Goal: Information Seeking & Learning: Find contact information

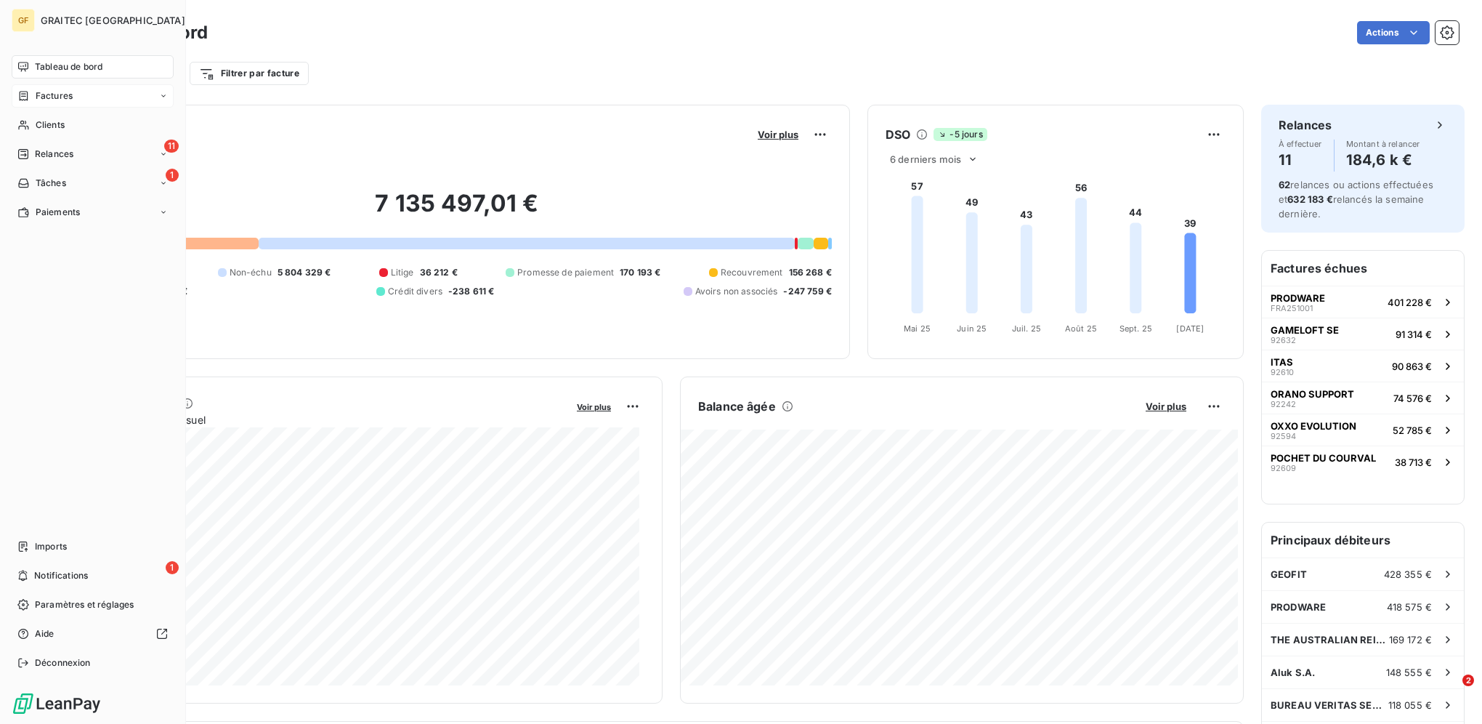
click at [55, 96] on span "Factures" at bounding box center [54, 95] width 37 height 13
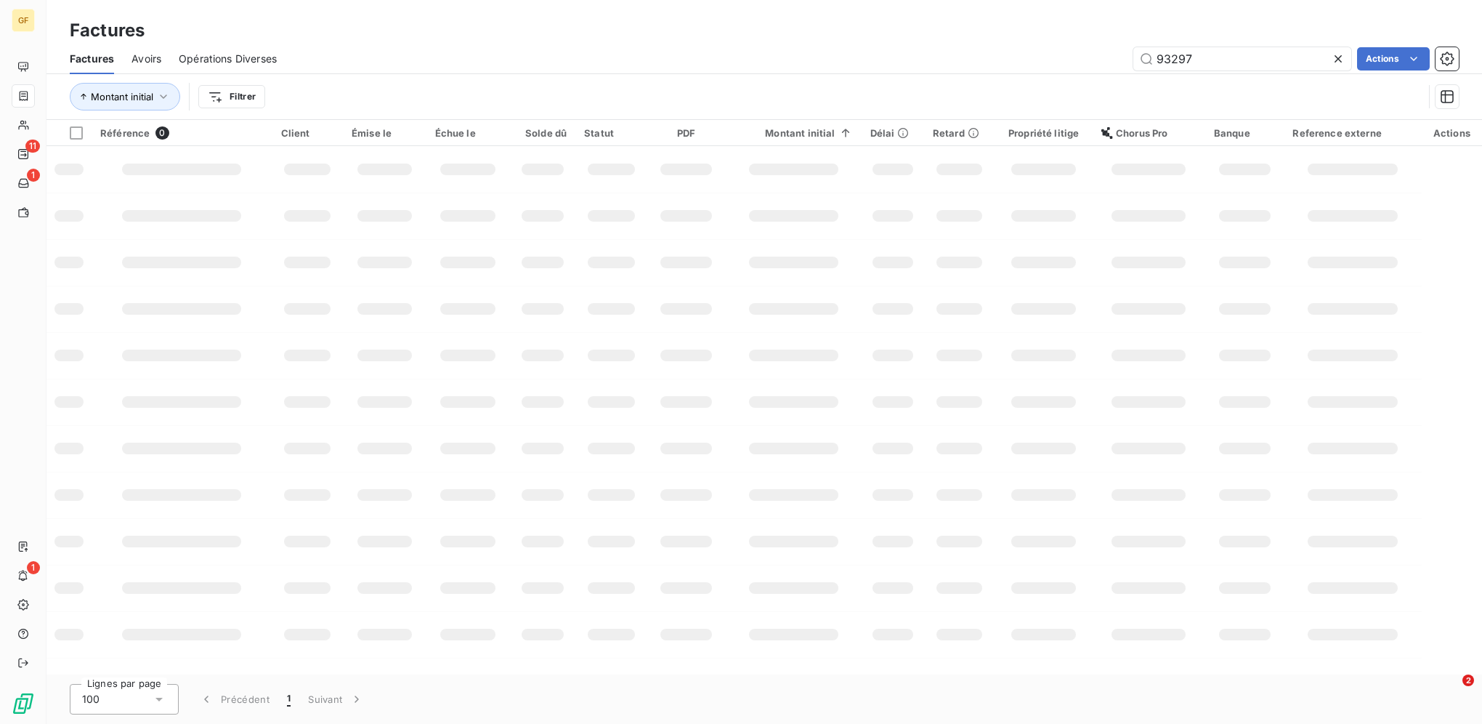
drag, startPoint x: 1217, startPoint y: 54, endPoint x: 1042, endPoint y: 52, distance: 174.4
click at [1113, 56] on div "93297 Actions" at bounding box center [876, 58] width 1164 height 23
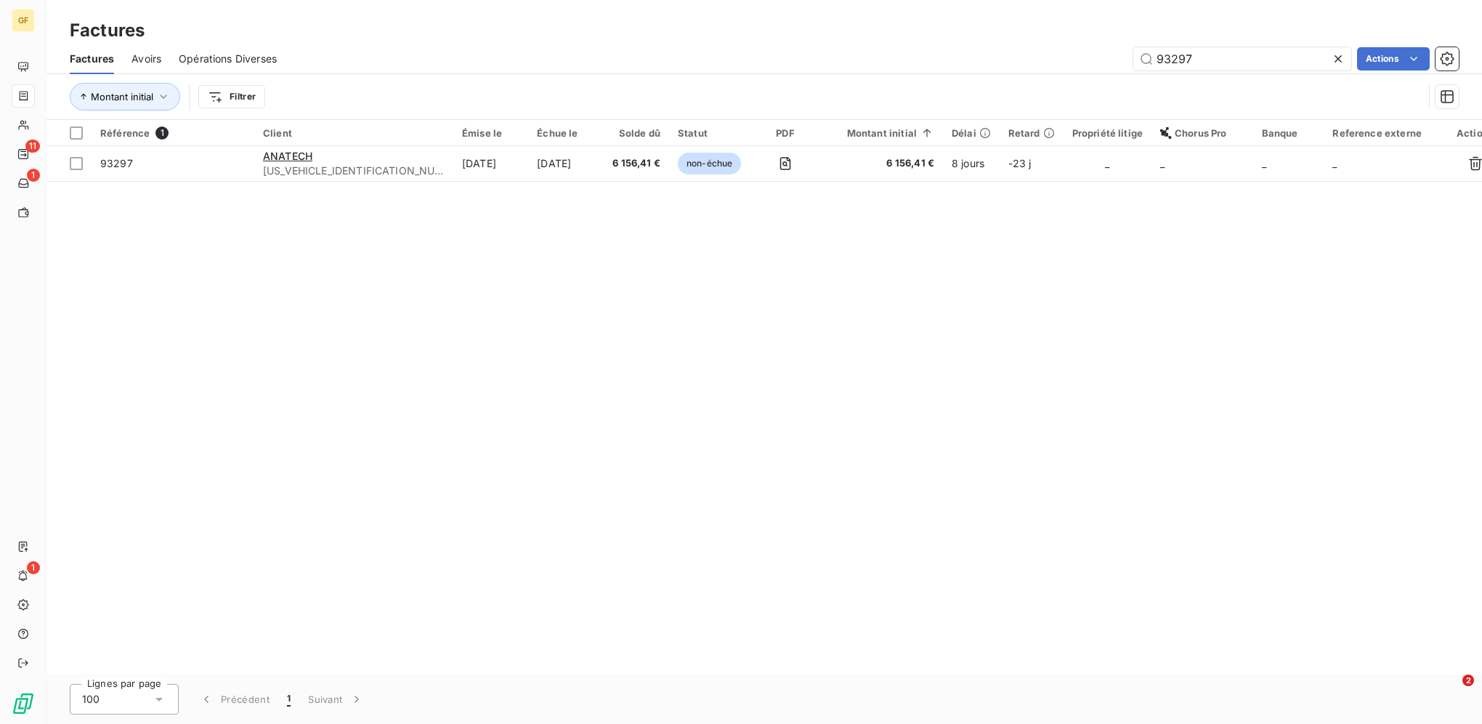
type input "8"
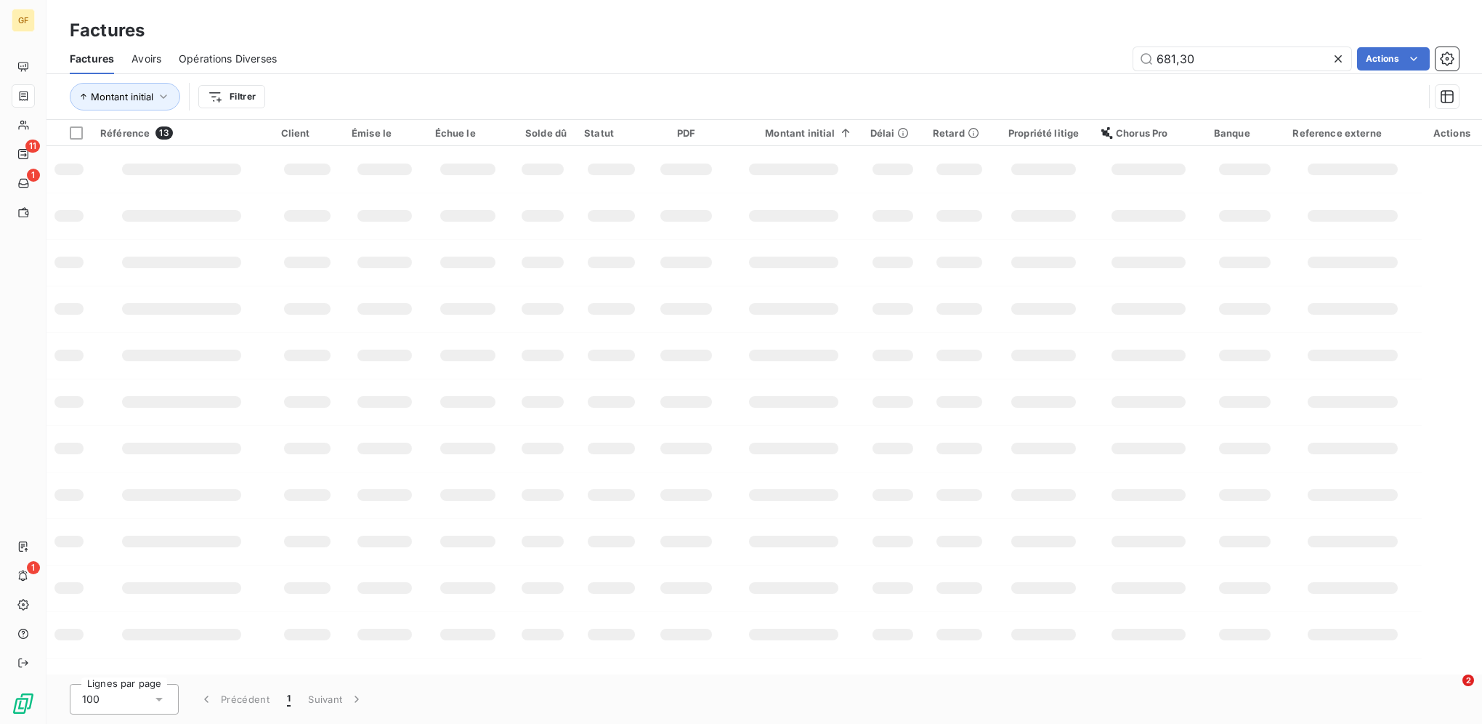
type input "681,30"
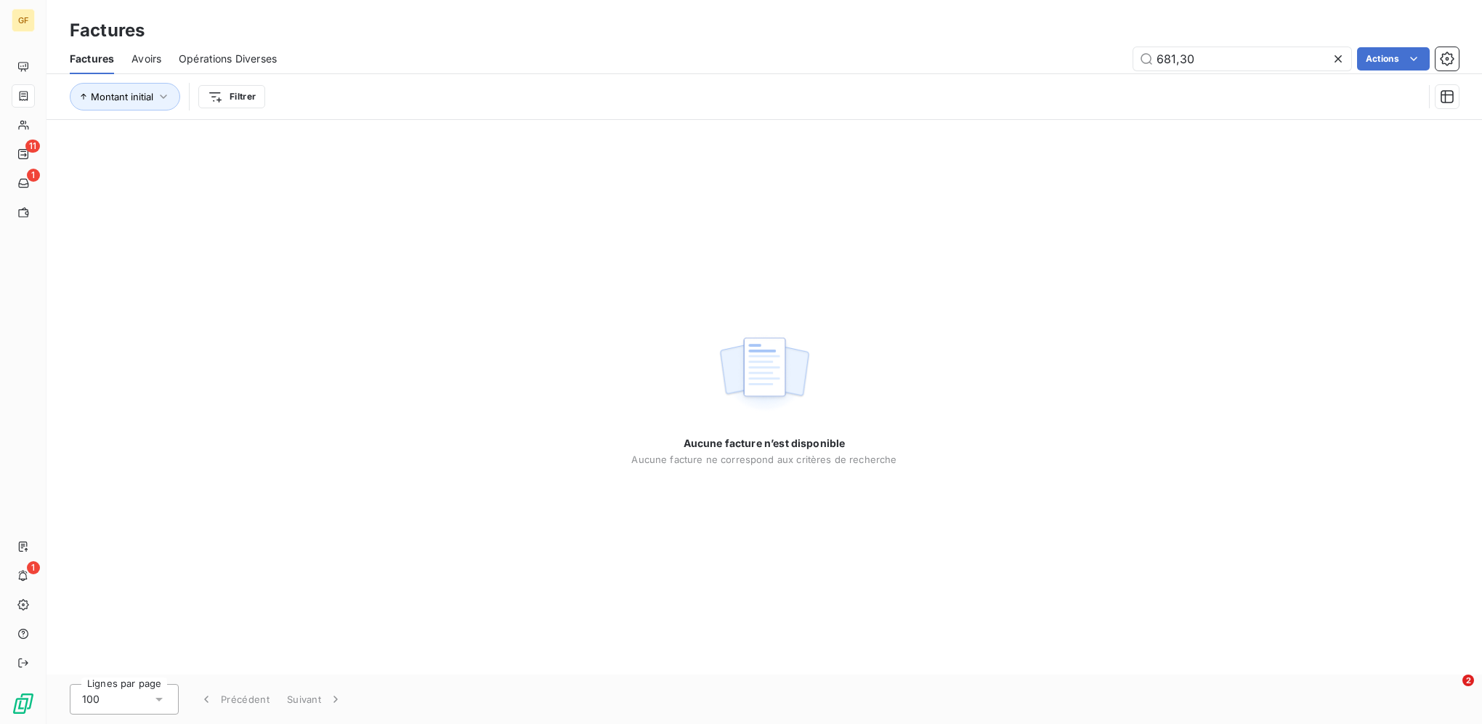
drag, startPoint x: 1098, startPoint y: 38, endPoint x: 1079, endPoint y: 36, distance: 19.0
click at [1081, 36] on div "Factures Factures Avoirs Opérations Diverses 681,30 Actions Montant initial Fil…" at bounding box center [763, 60] width 1435 height 120
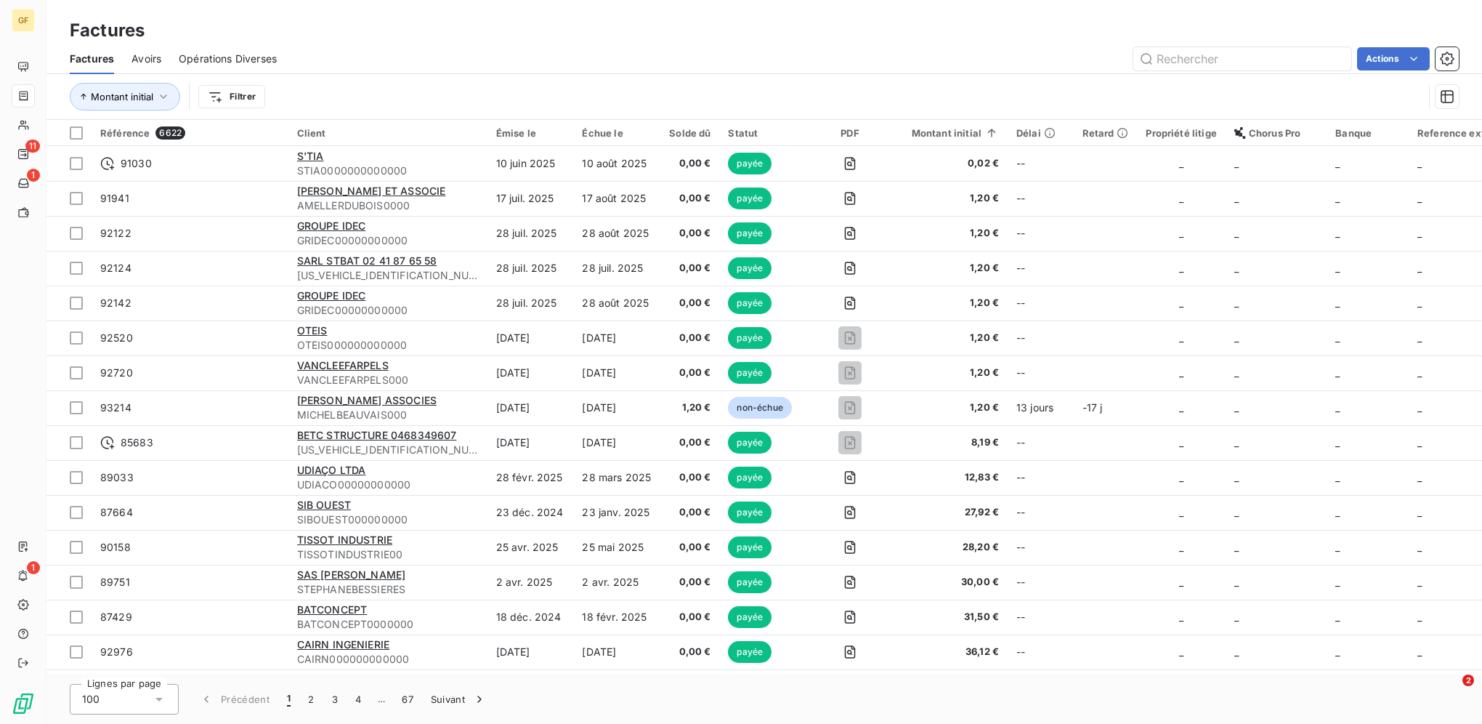
click at [768, 26] on div "Factures" at bounding box center [763, 30] width 1435 height 26
click at [965, 135] on div "Montant initial" at bounding box center [946, 133] width 105 height 12
click at [975, 132] on icon at bounding box center [971, 133] width 7 height 8
click at [945, 189] on span "Trier par ordre décroissant" at bounding box center [895, 195] width 129 height 15
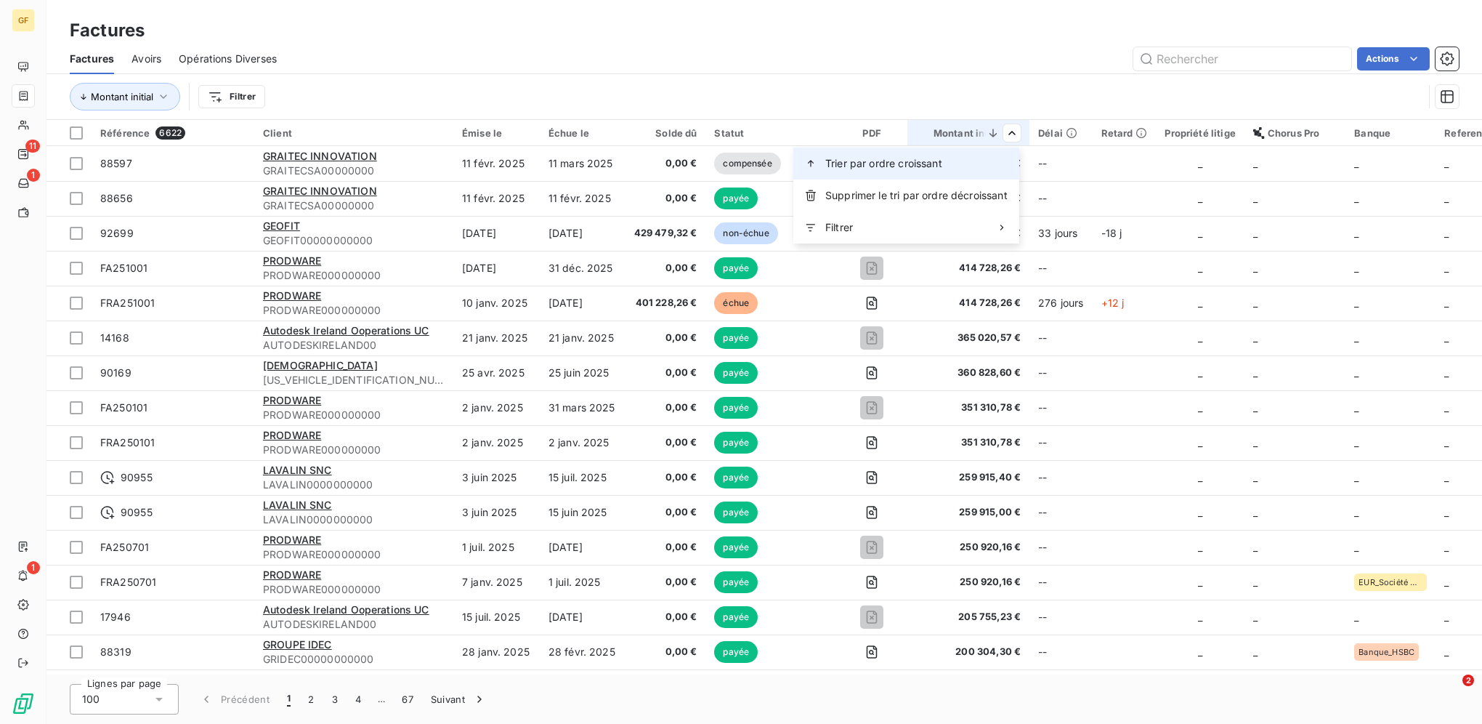
click at [937, 167] on span "Trier par ordre croissant" at bounding box center [883, 163] width 117 height 15
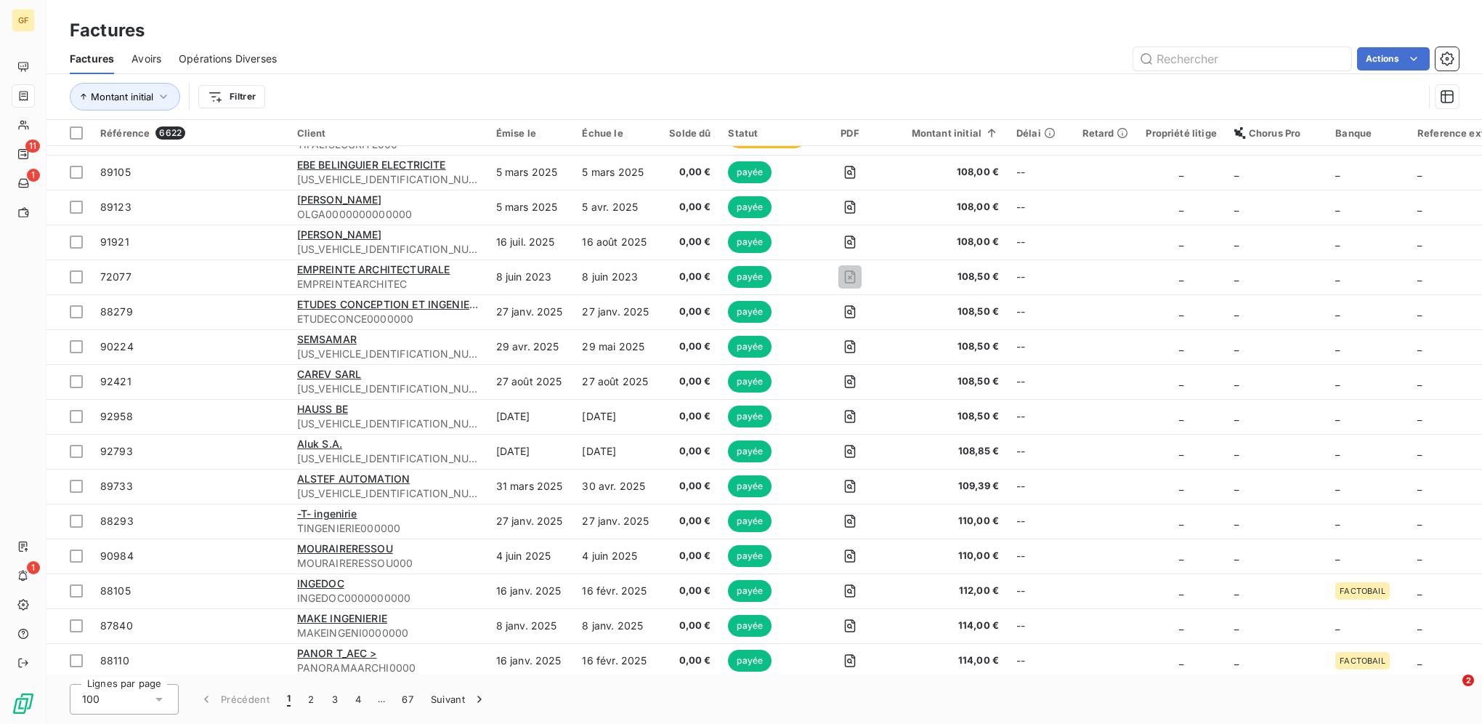
scroll to position [2965, 0]
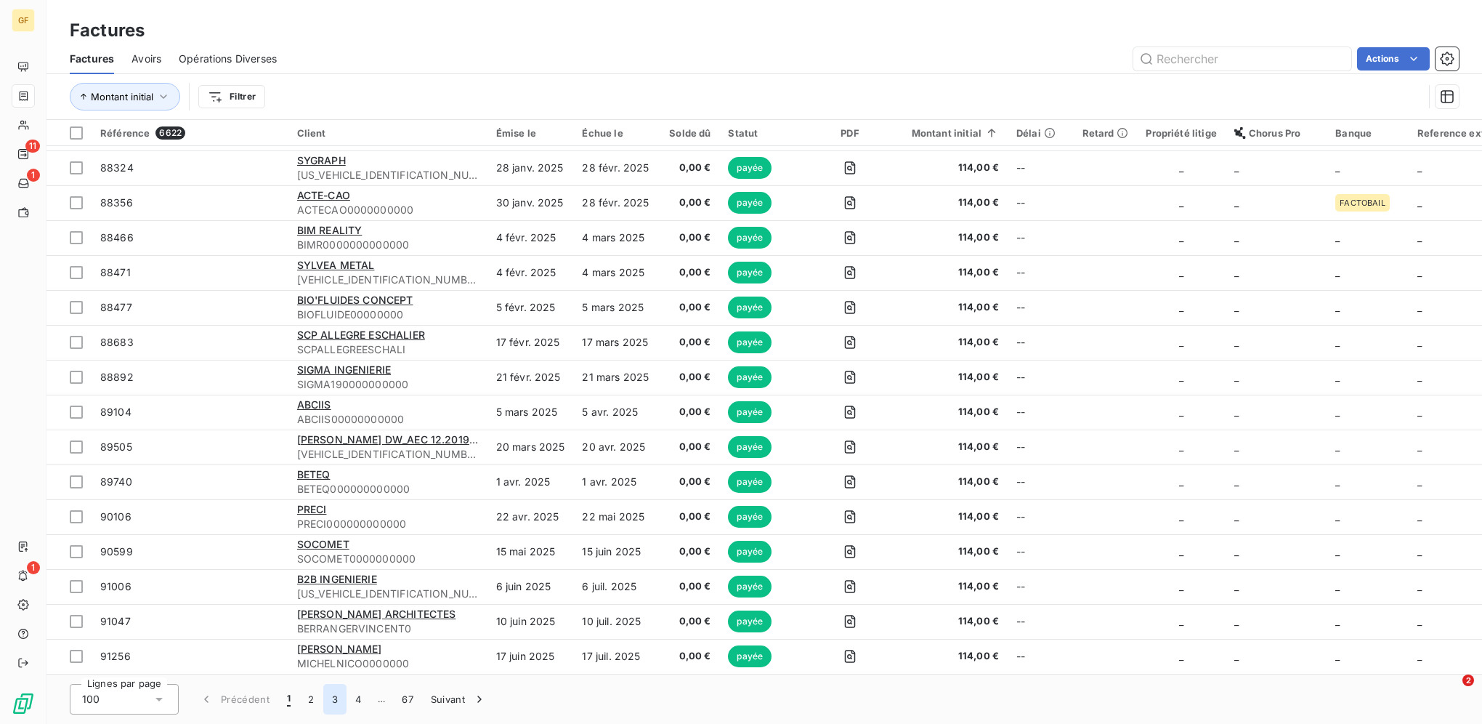
click at [329, 696] on button "3" at bounding box center [334, 699] width 23 height 31
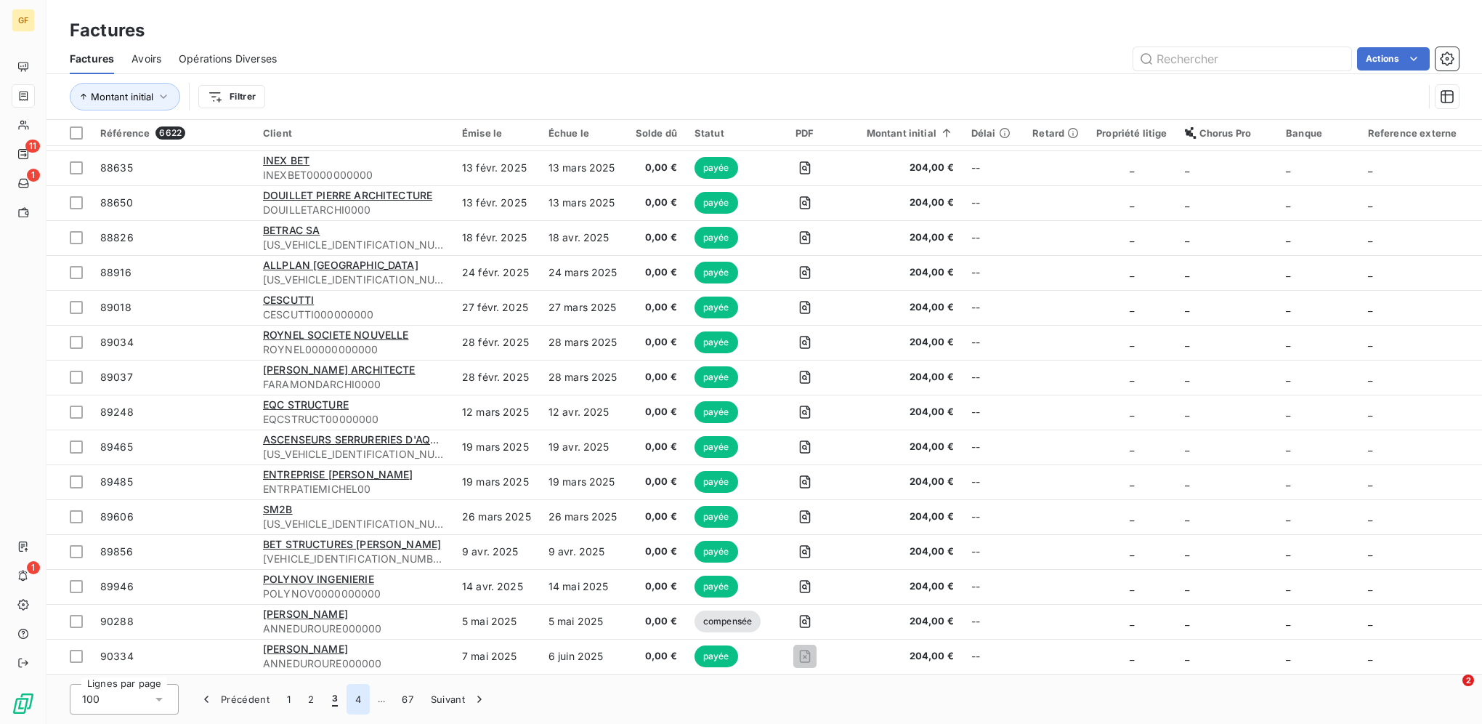
click at [349, 689] on button "4" at bounding box center [357, 699] width 23 height 31
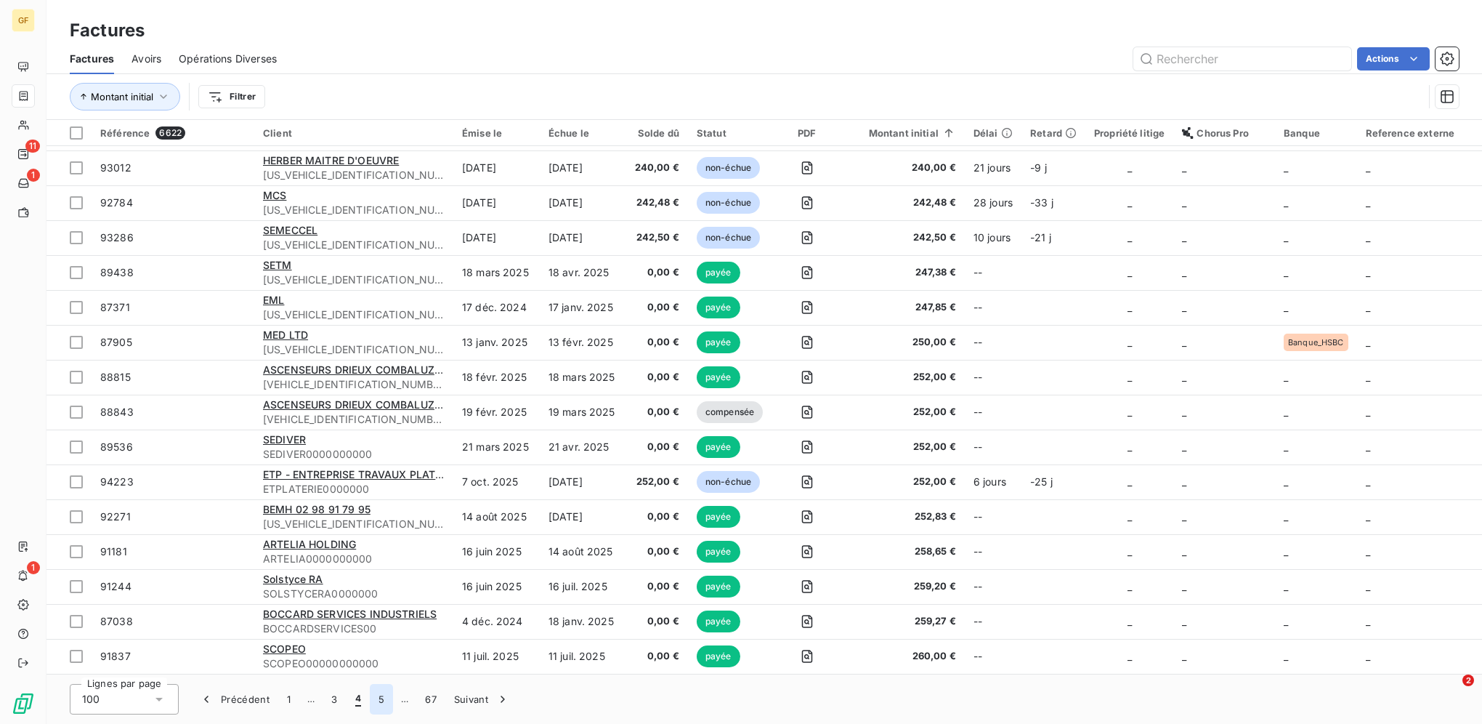
click at [379, 700] on button "5" at bounding box center [381, 699] width 23 height 31
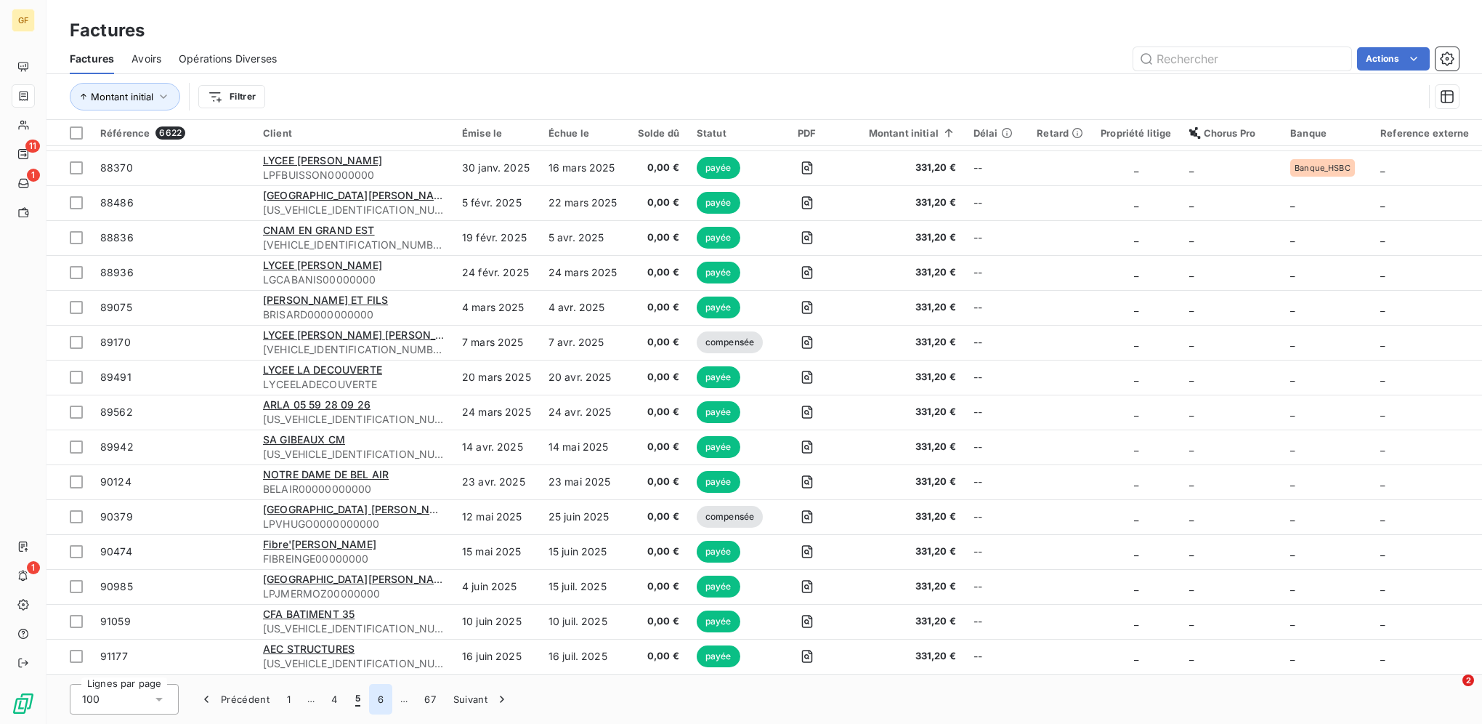
click at [379, 700] on button "6" at bounding box center [380, 699] width 23 height 31
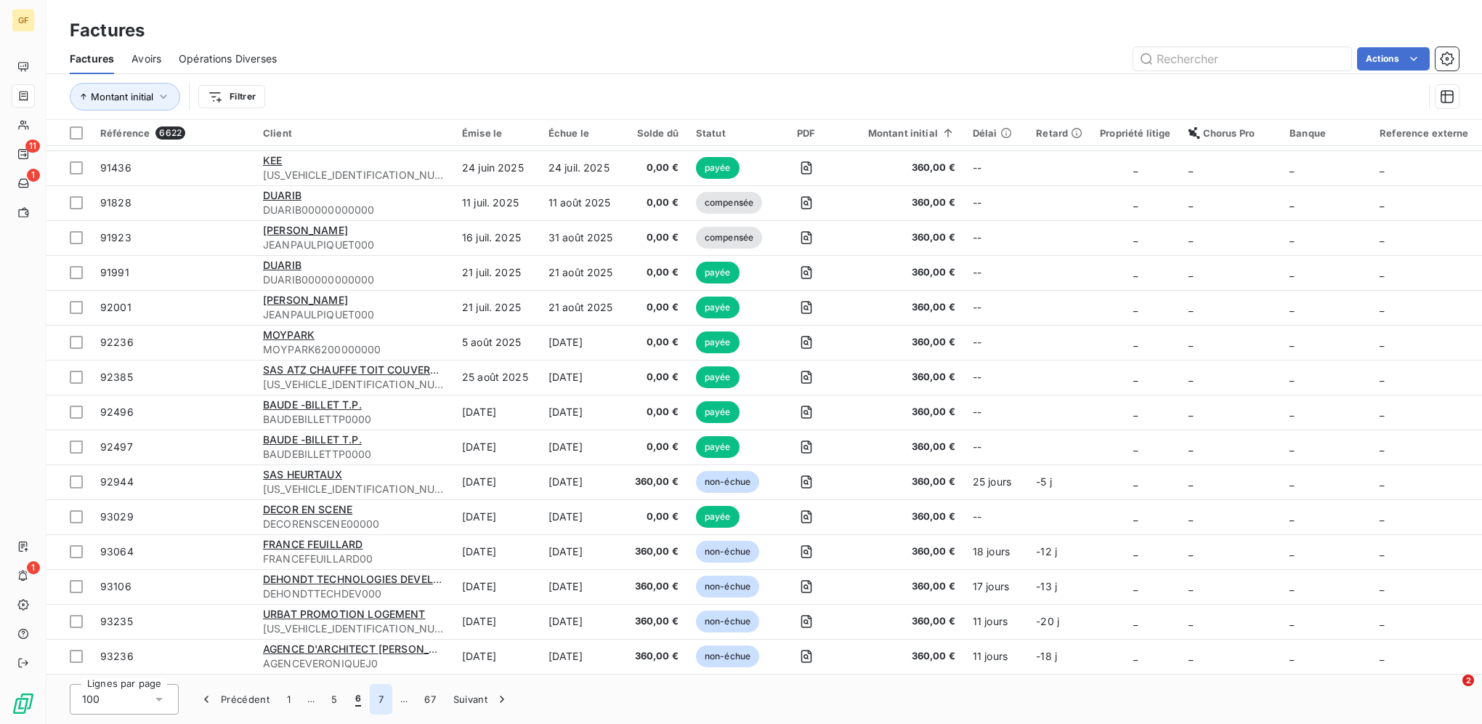
click at [378, 700] on button "7" at bounding box center [381, 699] width 23 height 31
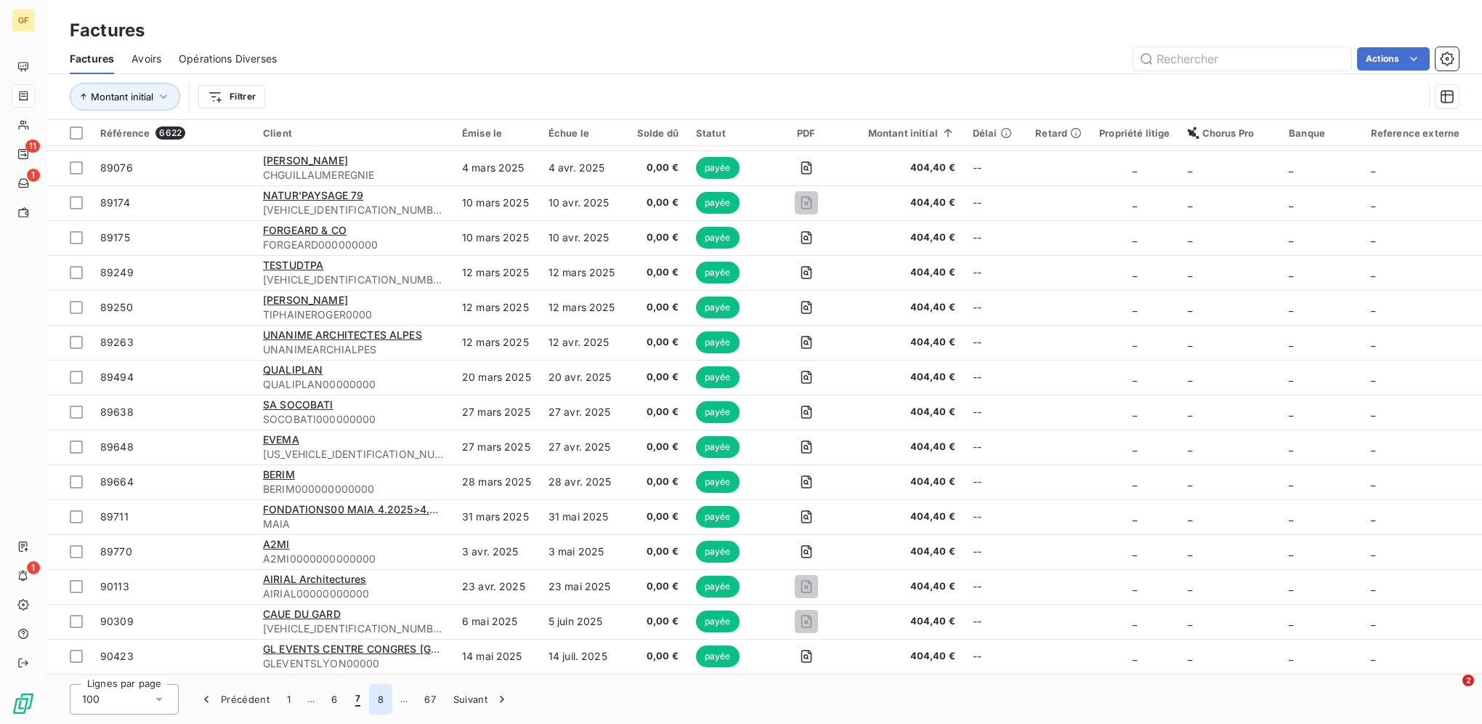
click at [378, 700] on button "8" at bounding box center [380, 699] width 23 height 31
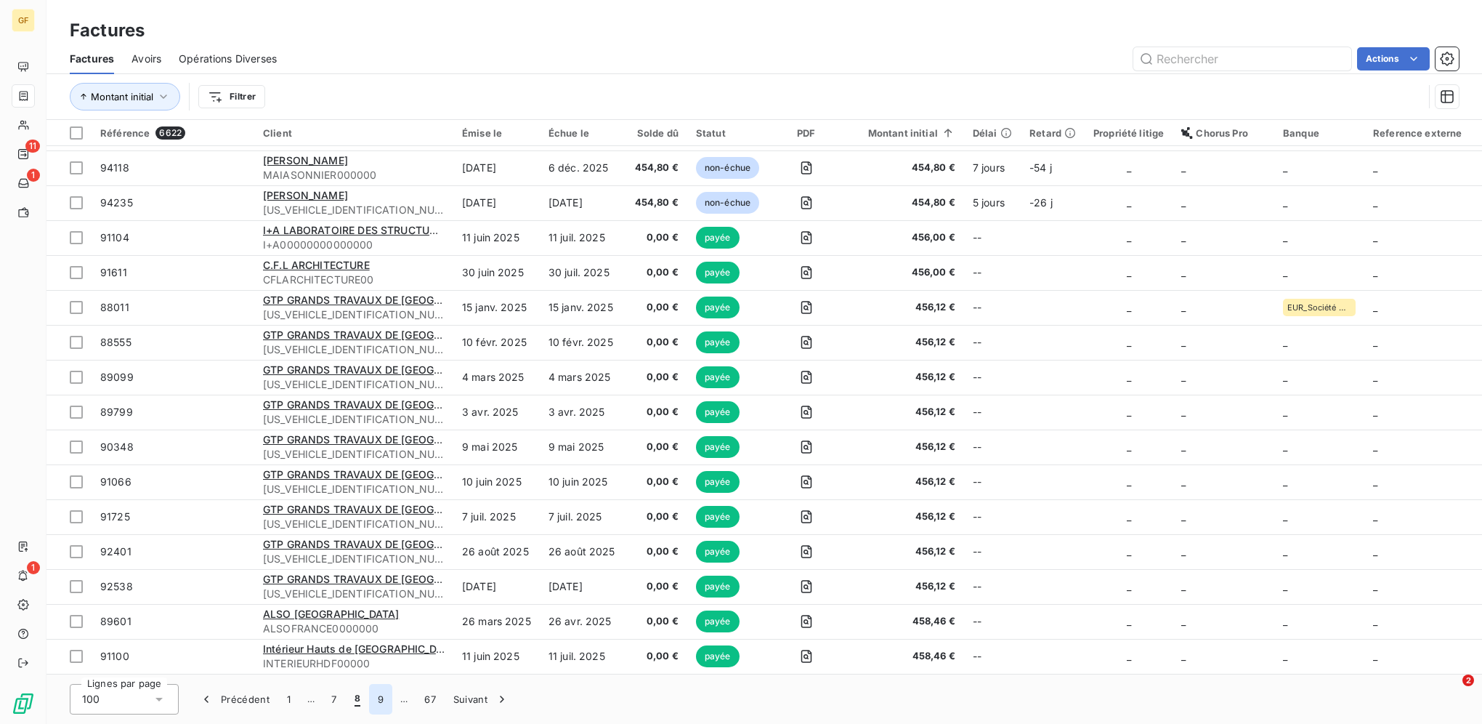
click at [378, 700] on button "9" at bounding box center [380, 699] width 23 height 31
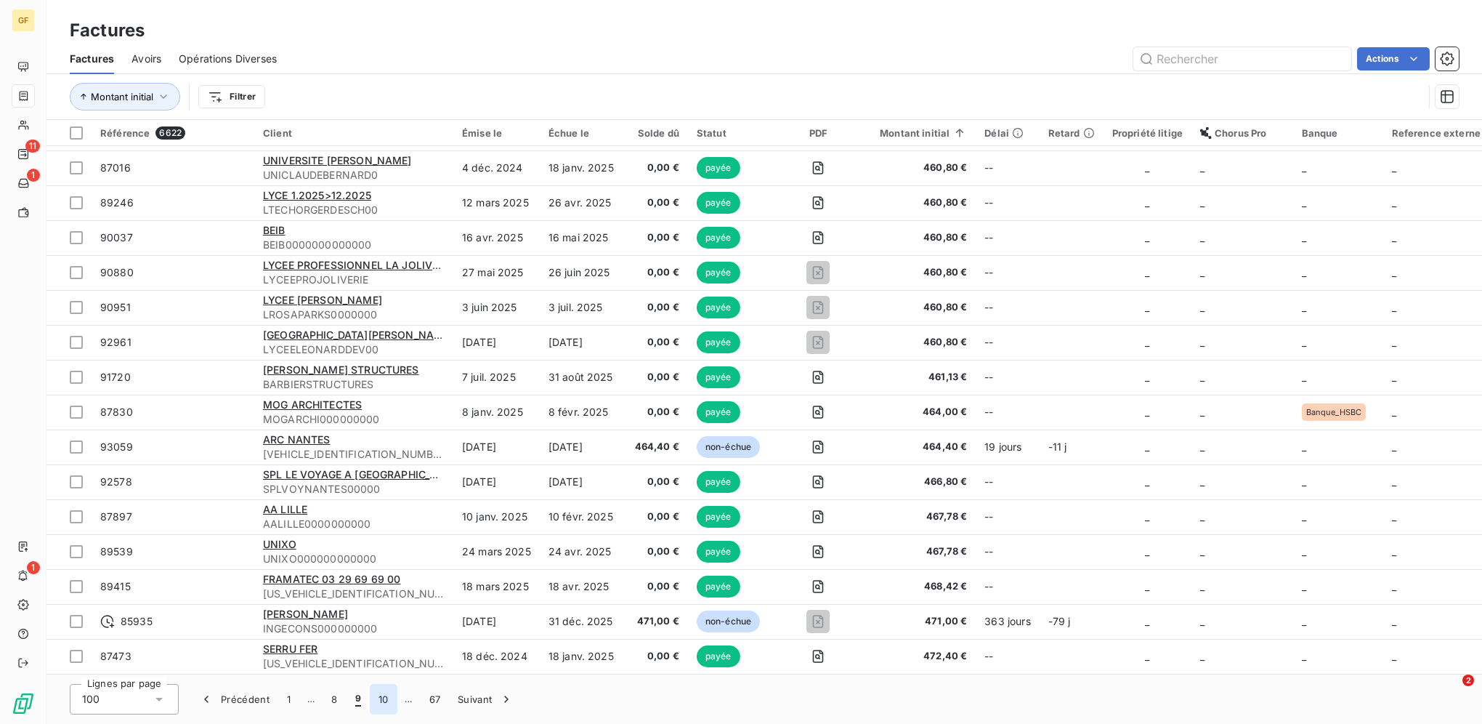
scroll to position [2965, 0]
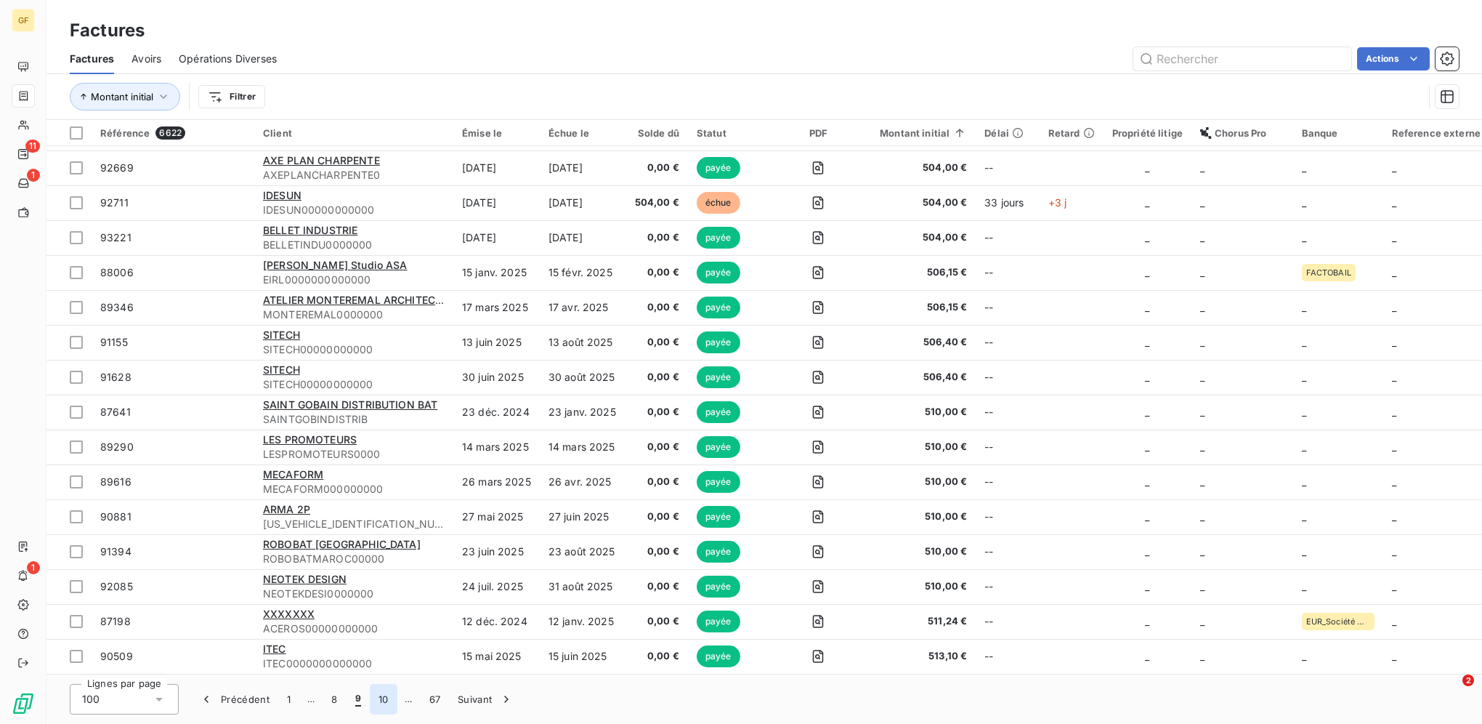
click at [387, 691] on button "10" at bounding box center [384, 699] width 28 height 31
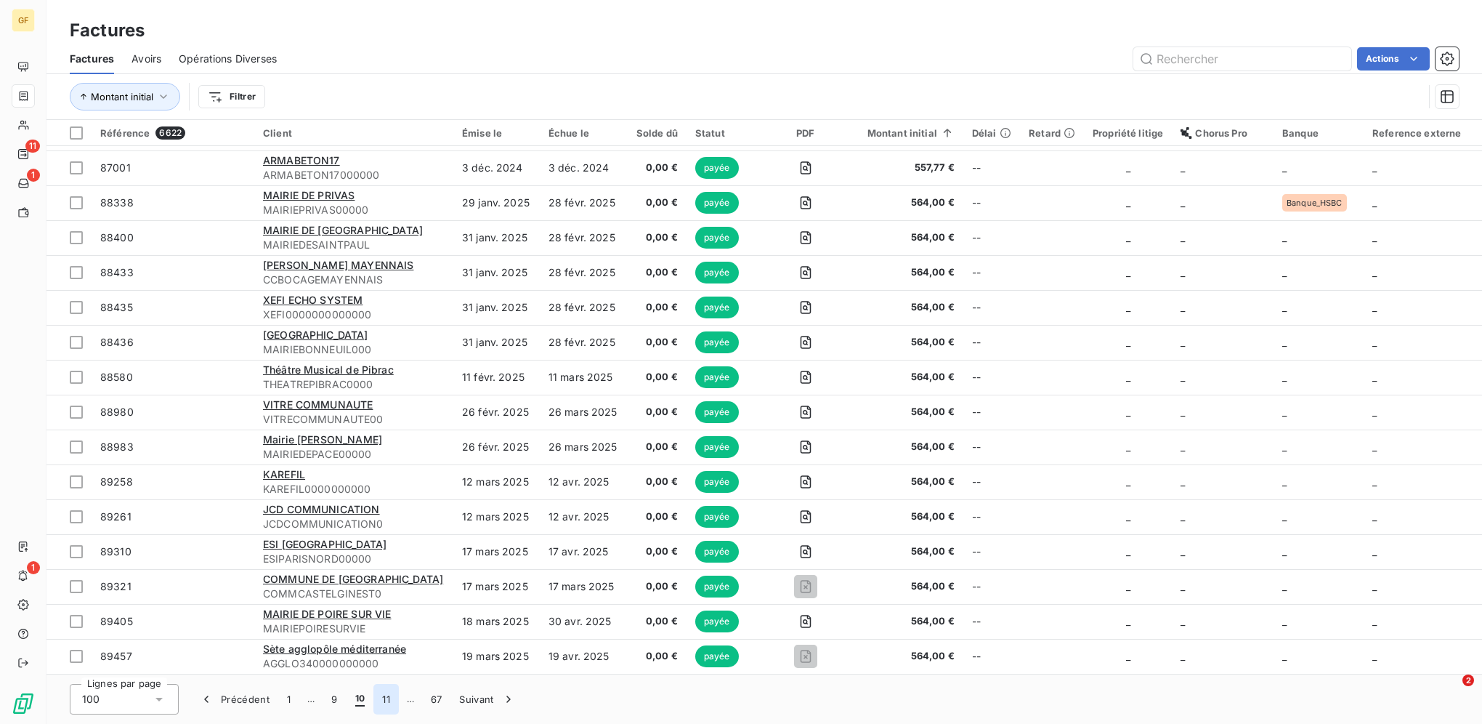
click at [384, 707] on button "11" at bounding box center [385, 699] width 25 height 31
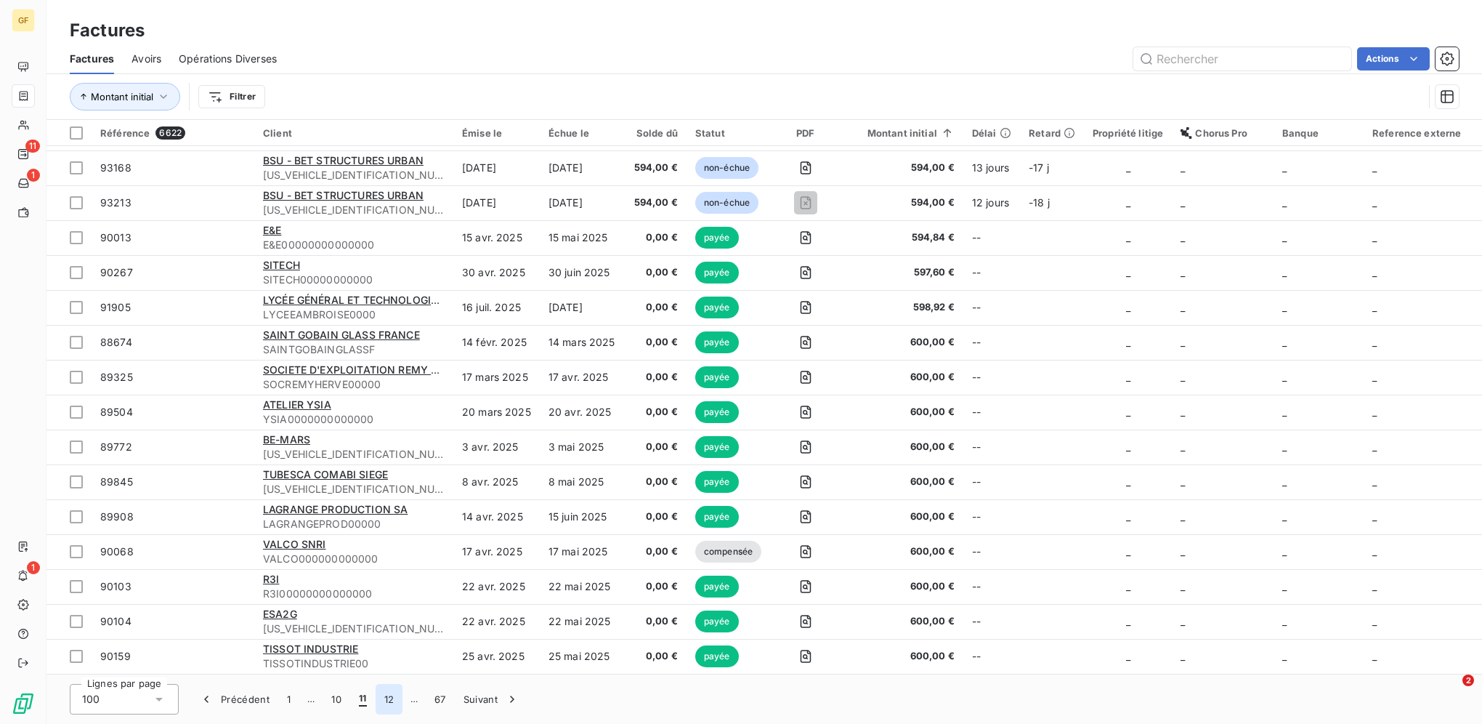
click at [384, 707] on button "12" at bounding box center [390, 699] width 28 height 31
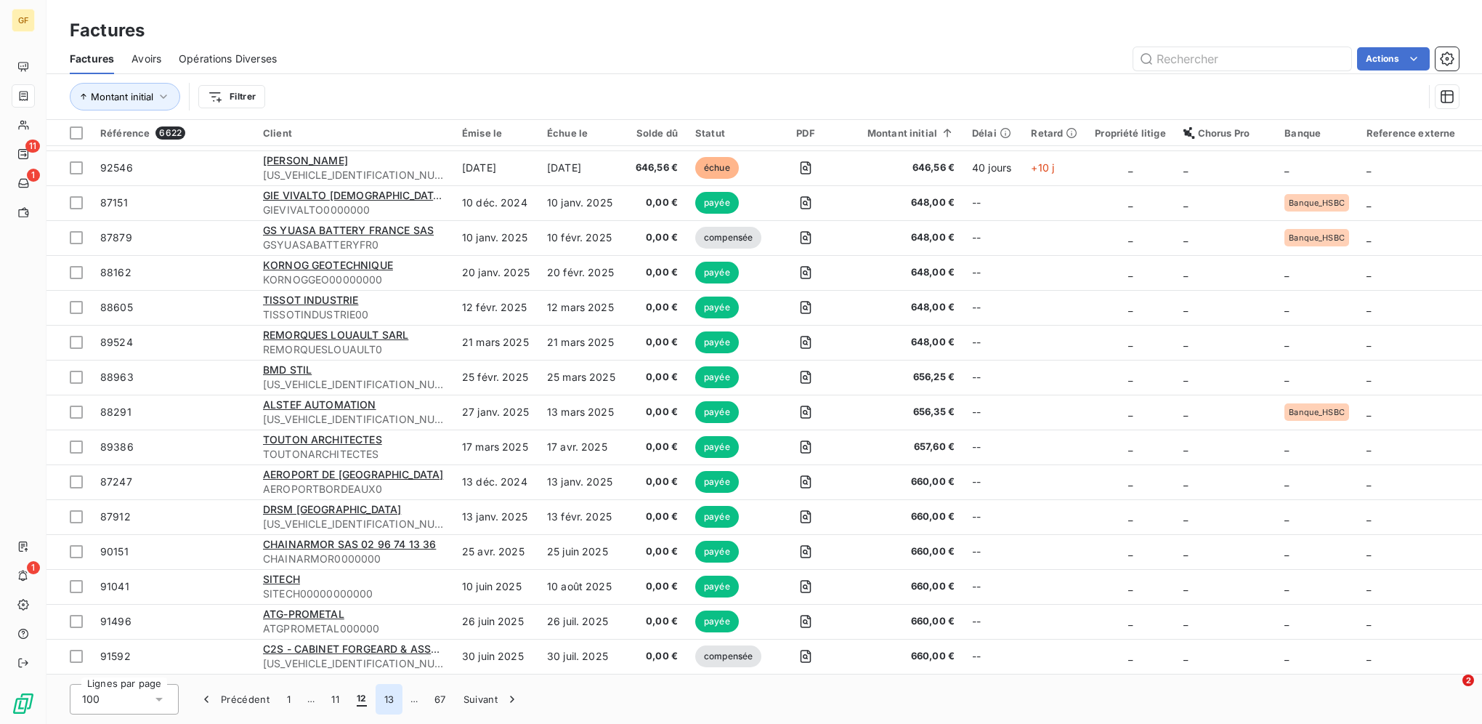
click at [390, 689] on button "13" at bounding box center [390, 699] width 28 height 31
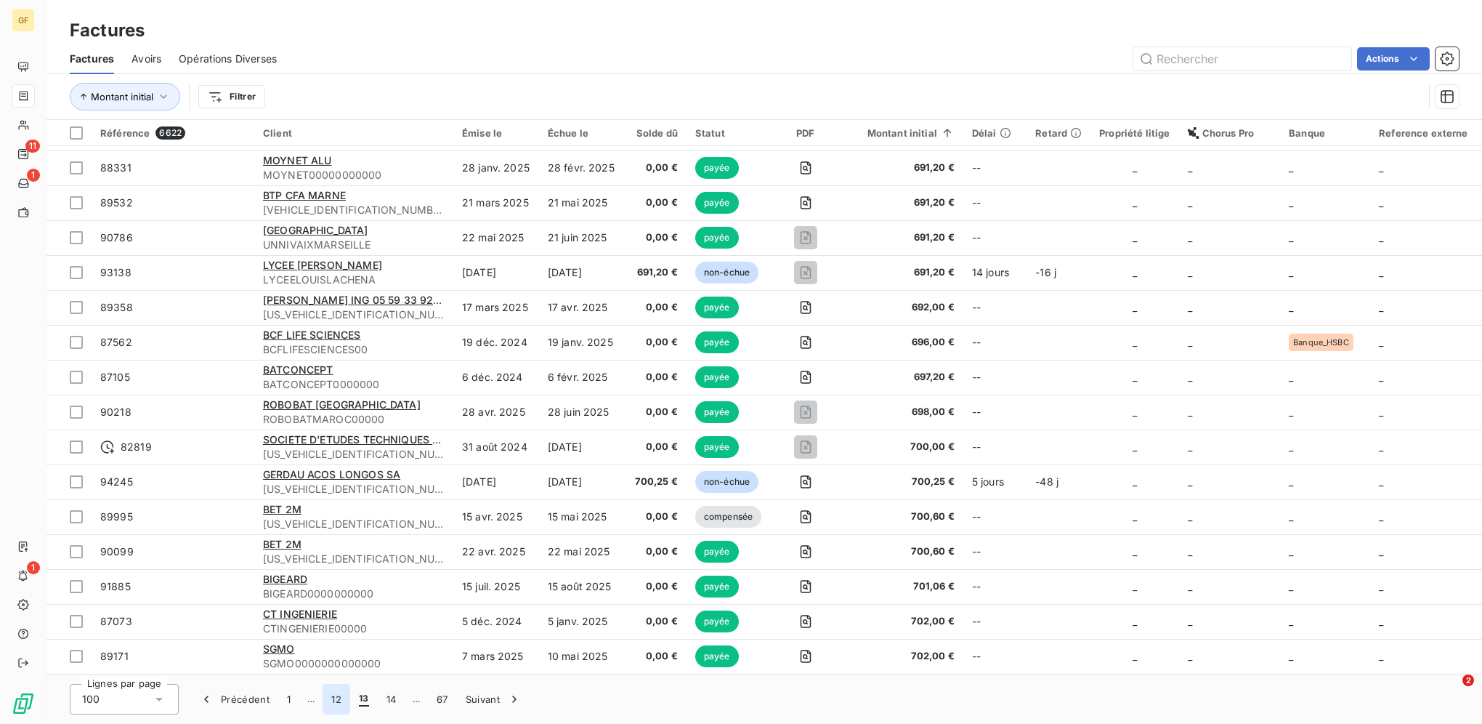
click at [339, 704] on button "12" at bounding box center [337, 699] width 28 height 31
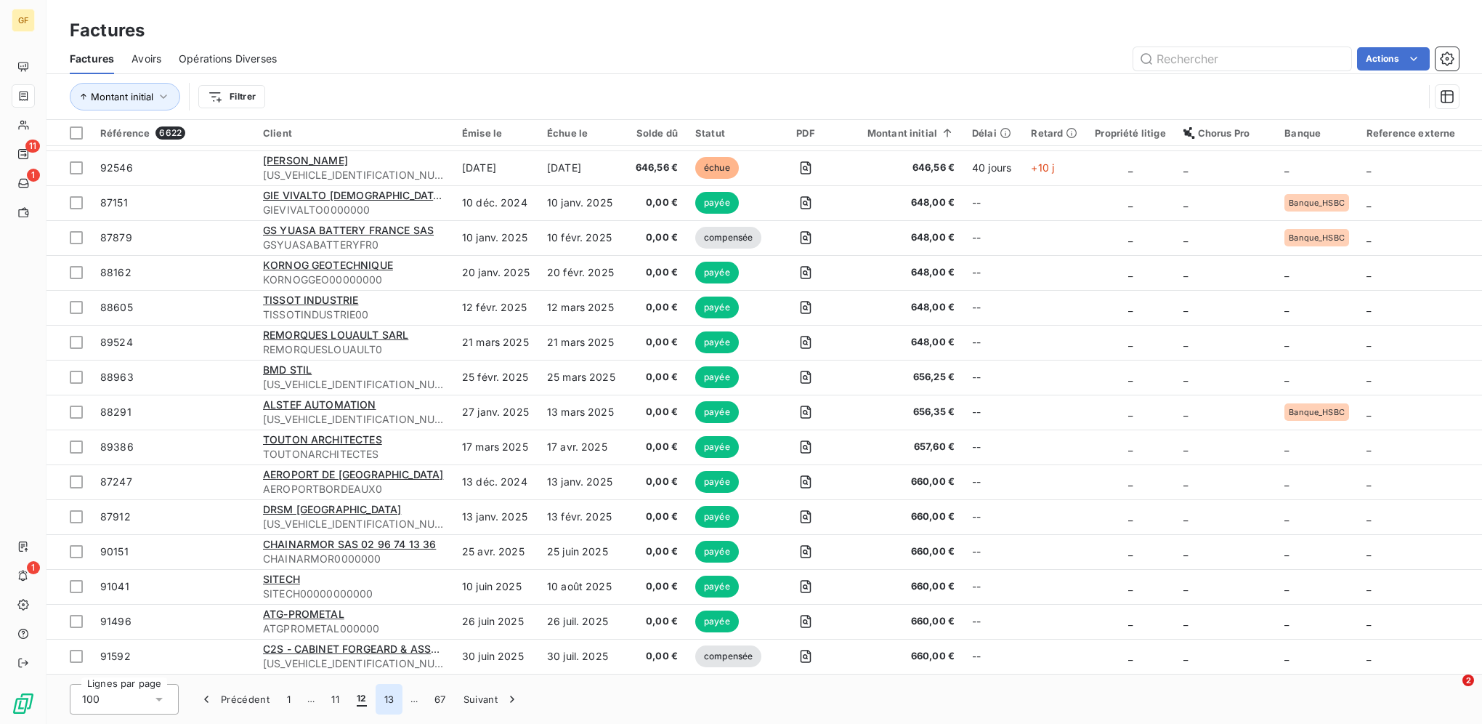
click at [394, 695] on button "13" at bounding box center [390, 699] width 28 height 31
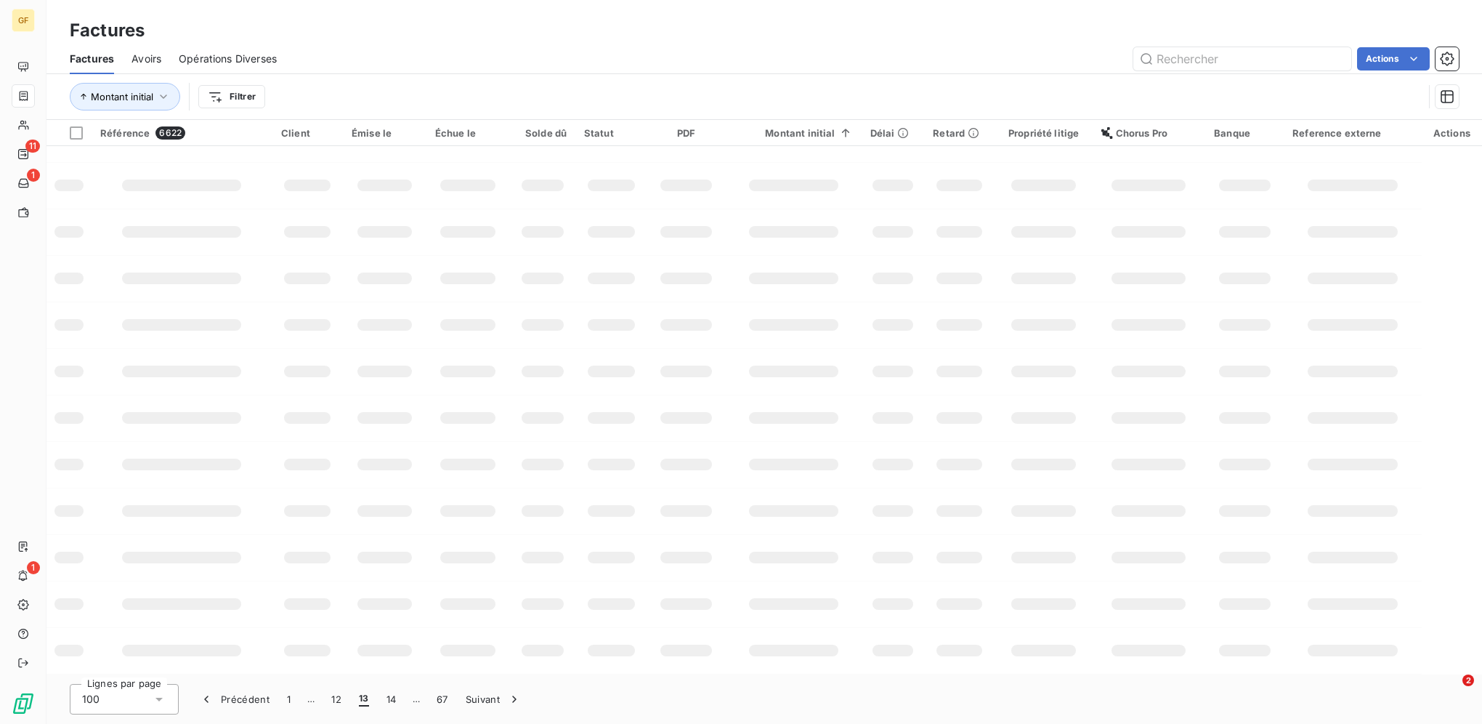
scroll to position [170, 0]
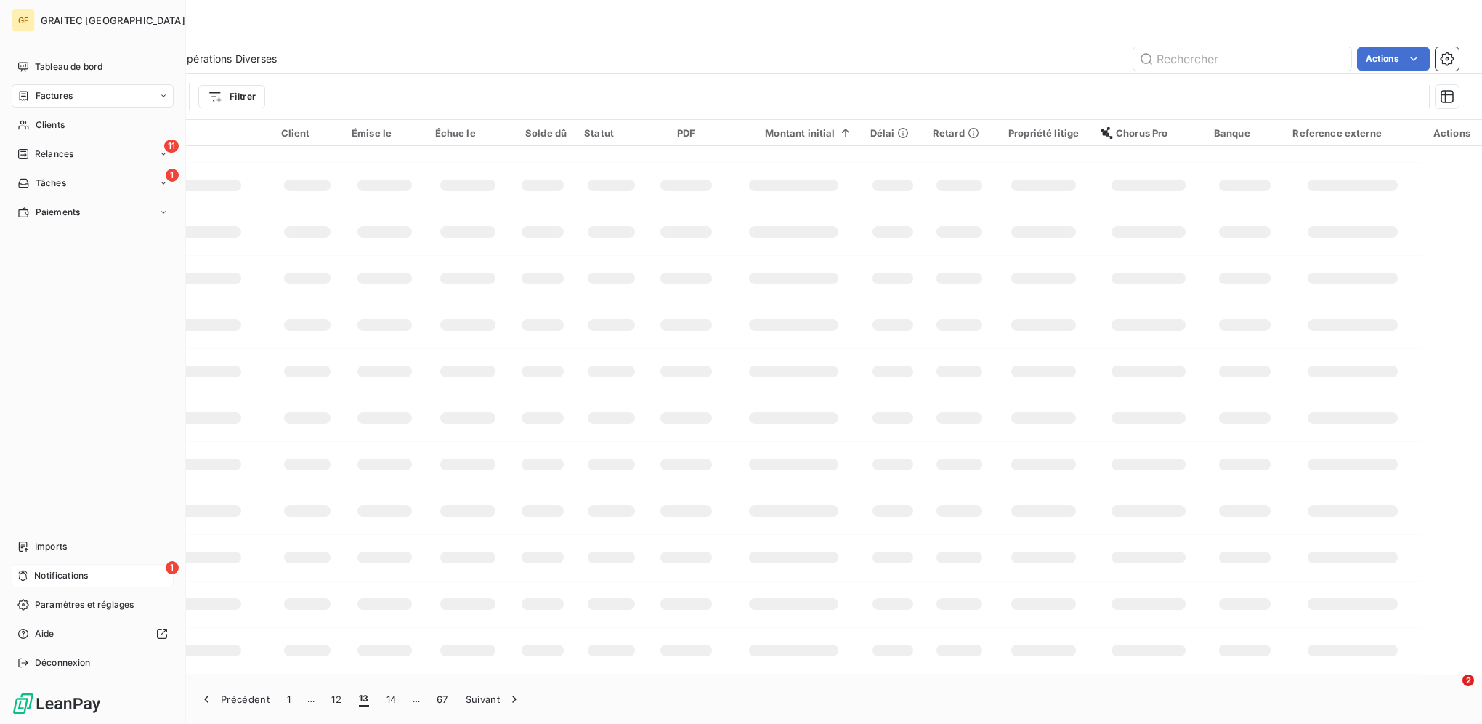
click at [62, 564] on div "1 Notifications" at bounding box center [93, 575] width 162 height 23
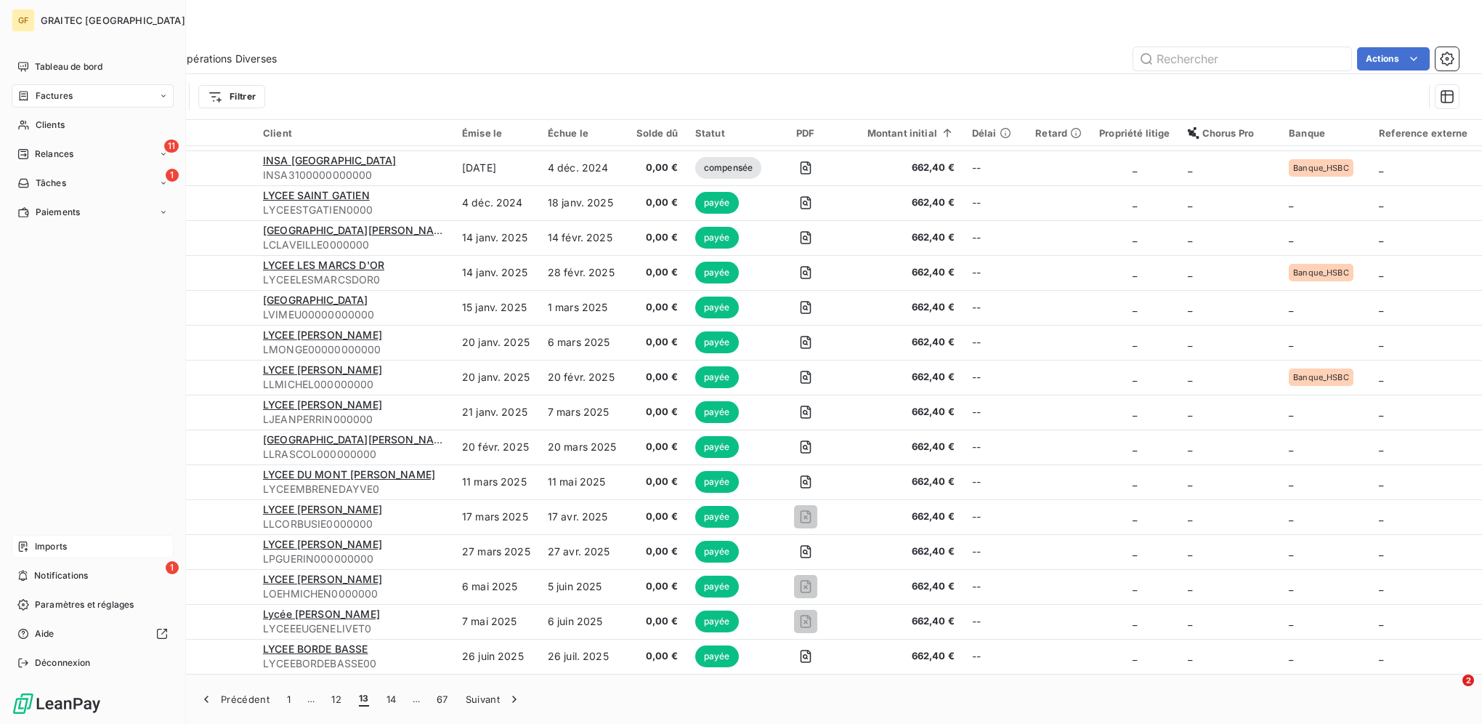
click at [39, 553] on div "Imports" at bounding box center [93, 546] width 162 height 23
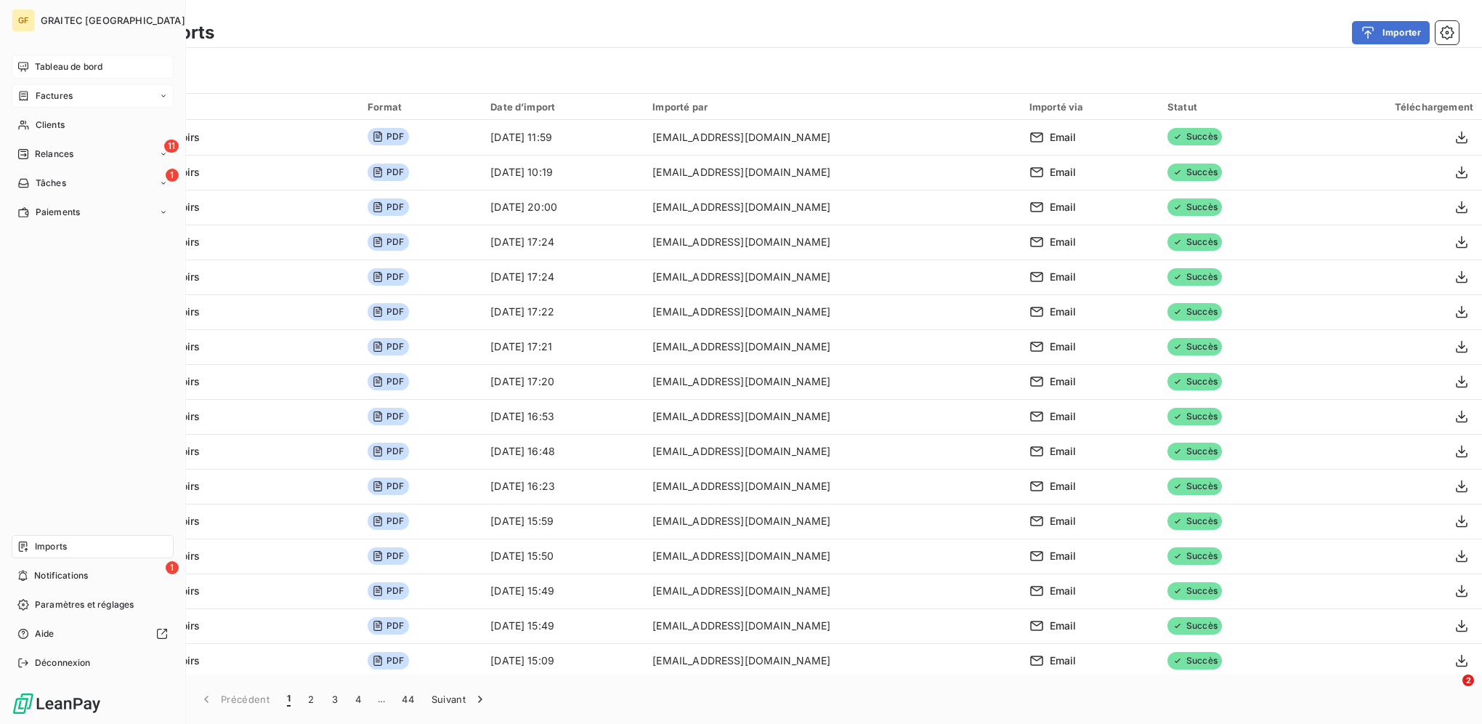
click at [36, 61] on span "Tableau de bord" at bounding box center [69, 66] width 68 height 13
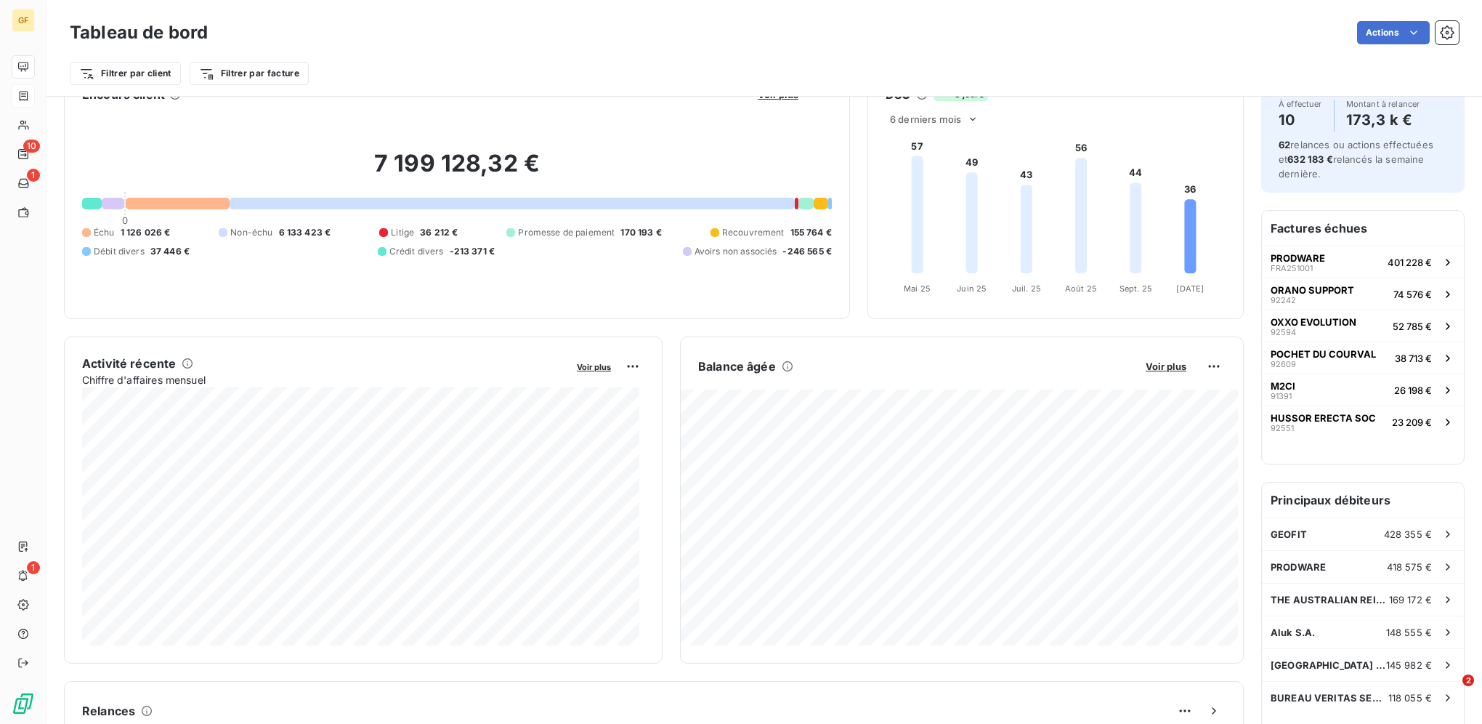
scroll to position [74, 0]
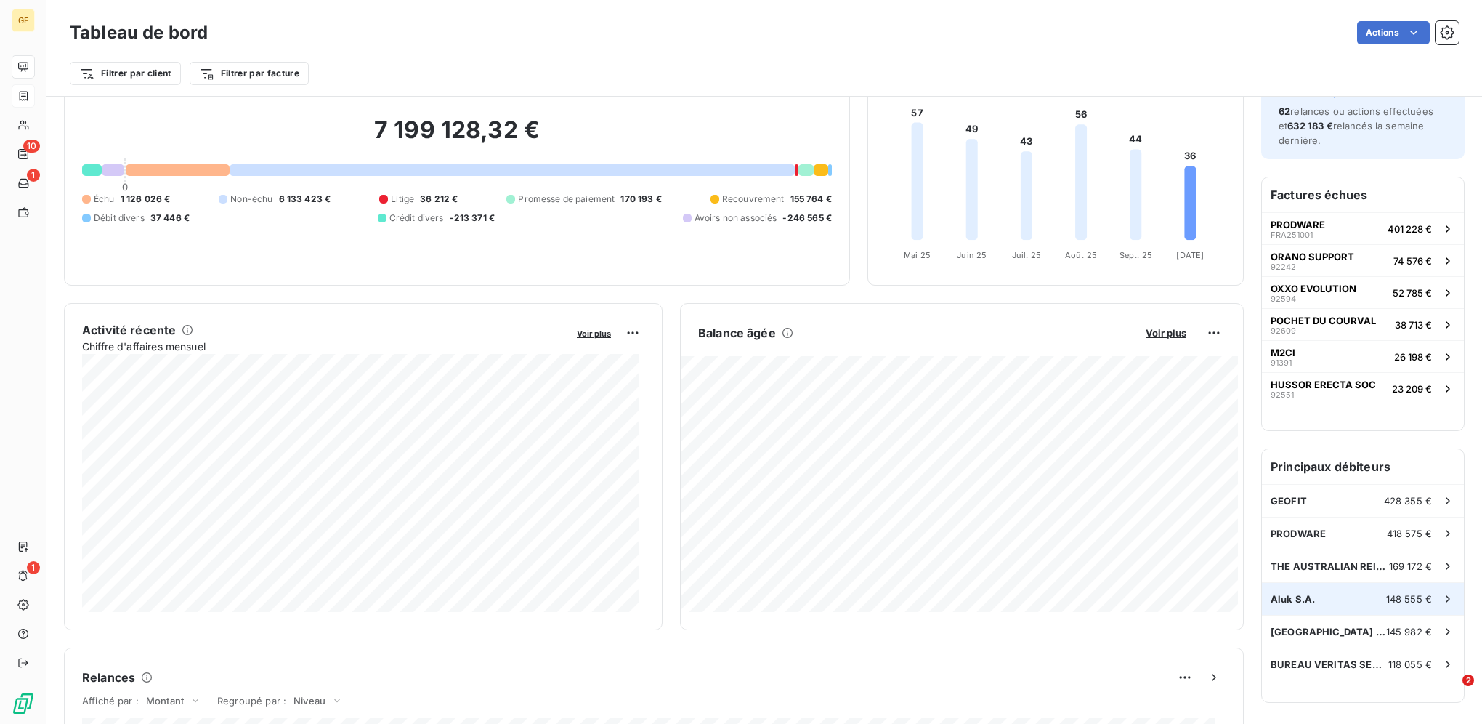
click at [1310, 593] on div "Aluk S.A. 148 555 €" at bounding box center [1363, 599] width 202 height 32
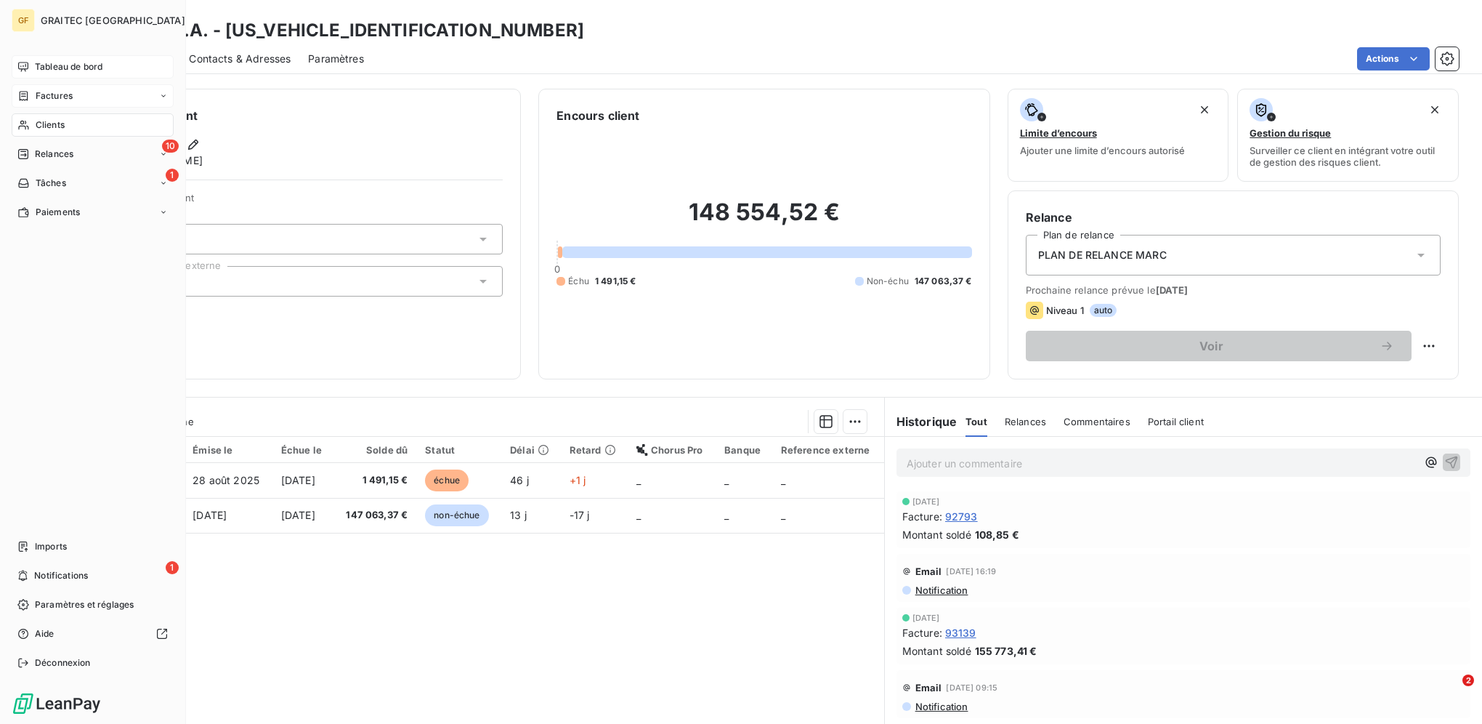
click at [74, 122] on div "Clients" at bounding box center [93, 124] width 162 height 23
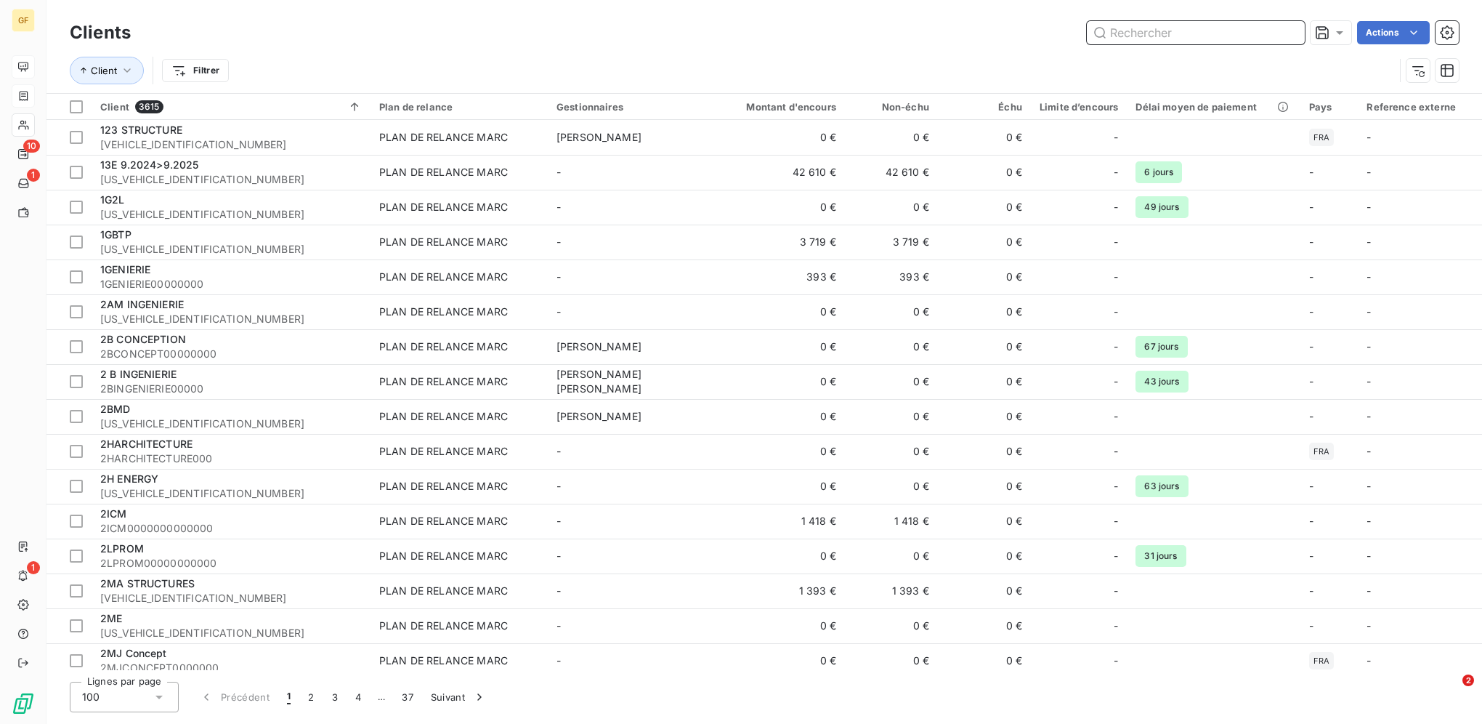
click at [1165, 25] on input "text" at bounding box center [1196, 32] width 218 height 23
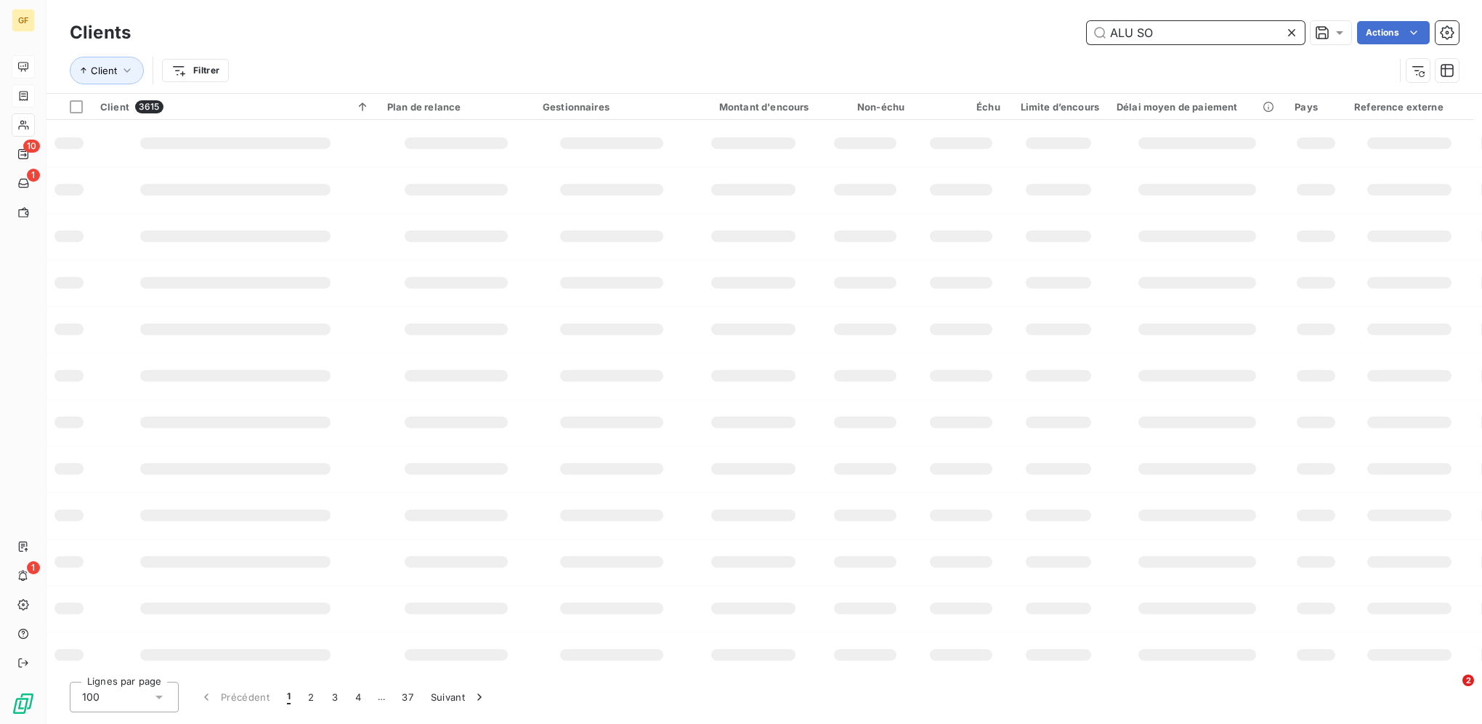
type input "ALU SO"
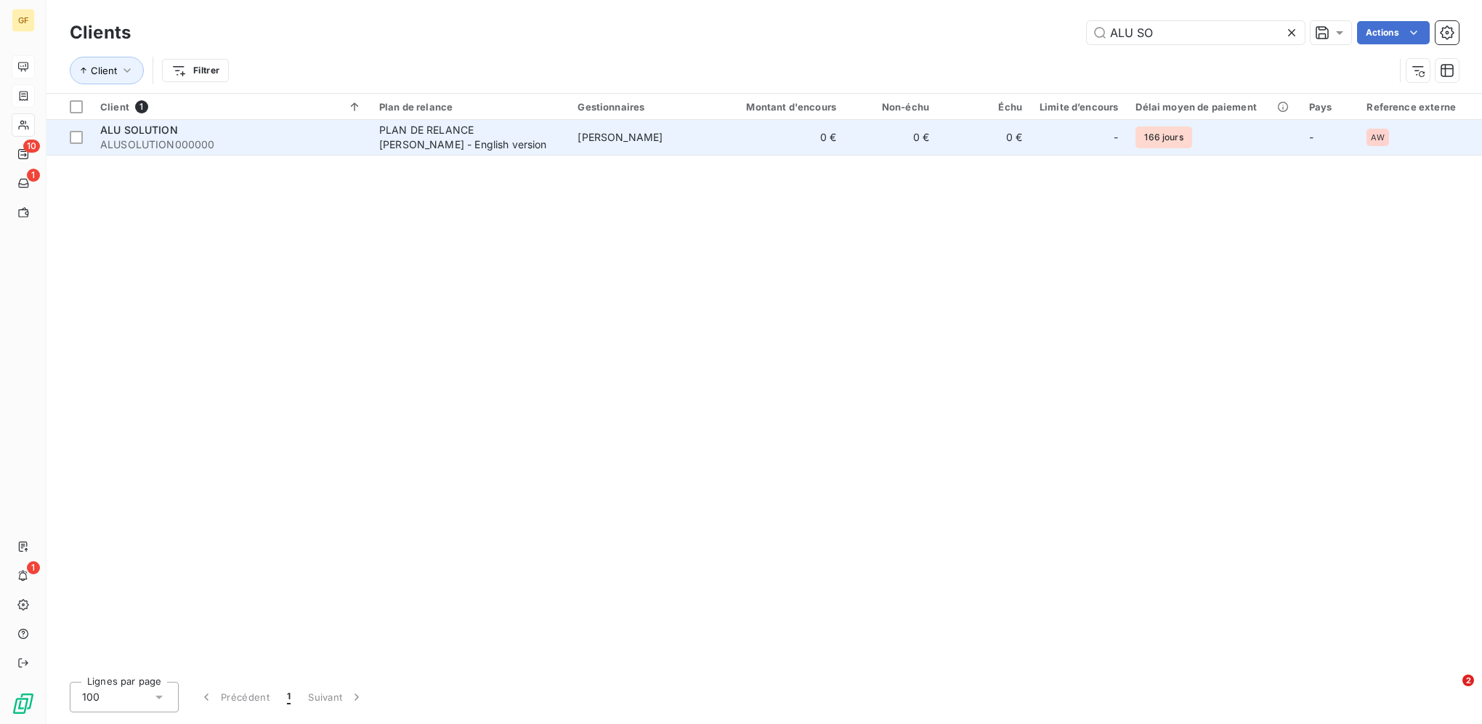
click at [716, 142] on td "[PERSON_NAME]" at bounding box center [644, 137] width 151 height 35
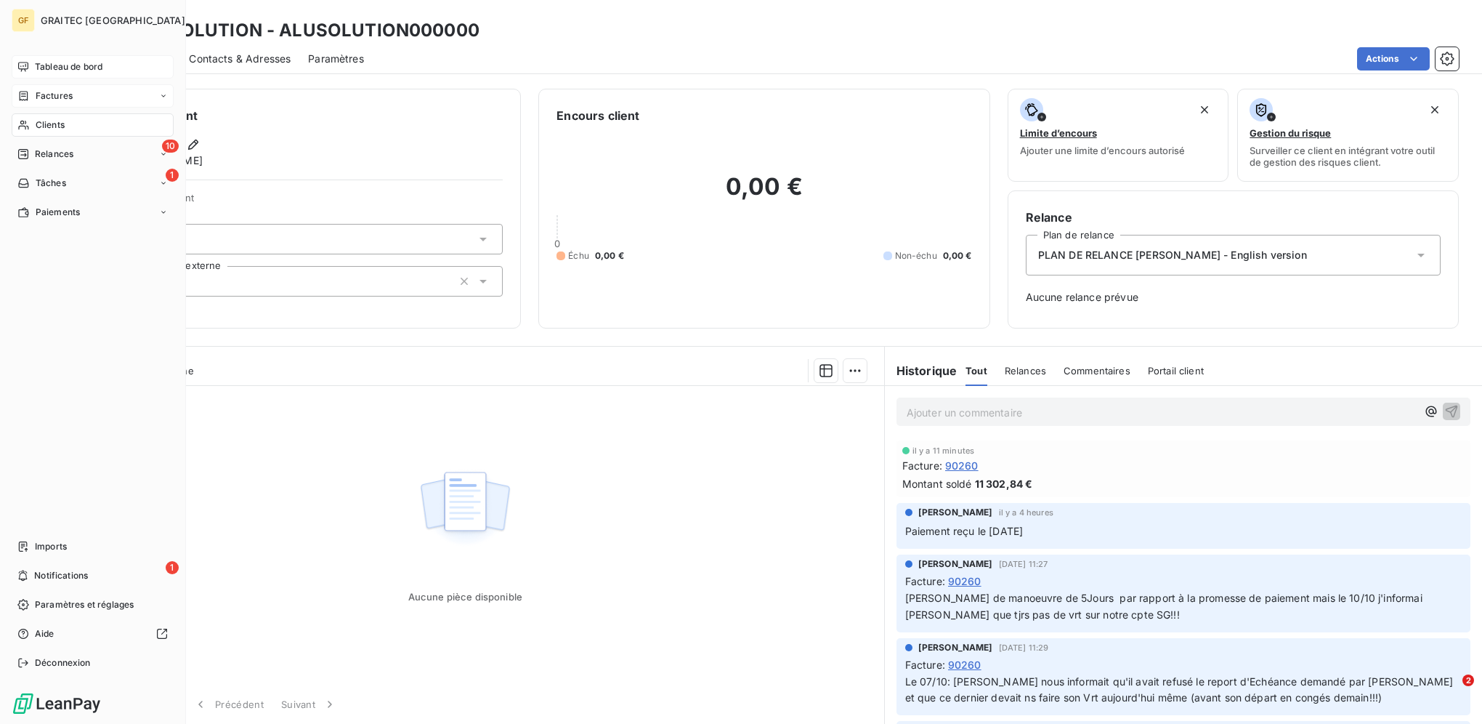
click at [30, 65] on div "Tableau de bord" at bounding box center [93, 66] width 162 height 23
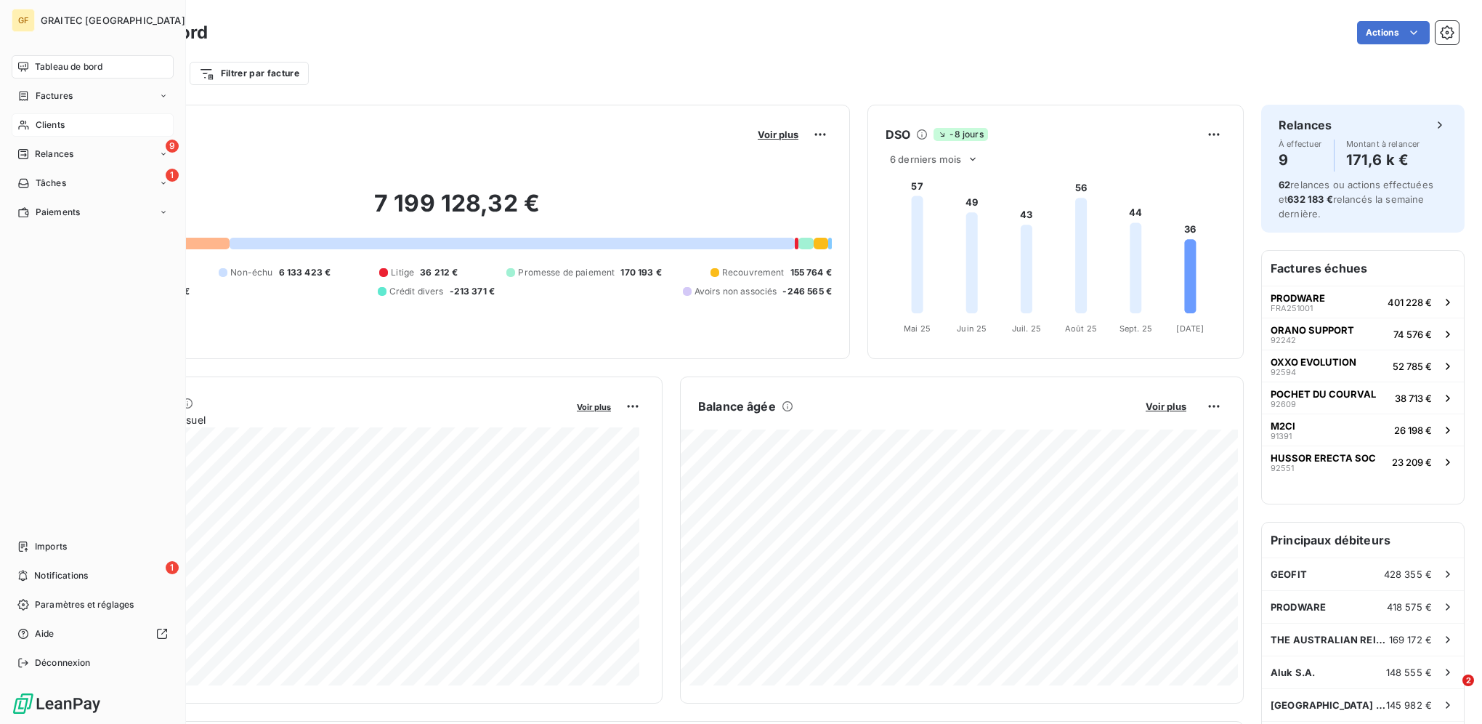
click at [65, 117] on div "Clients" at bounding box center [93, 124] width 162 height 23
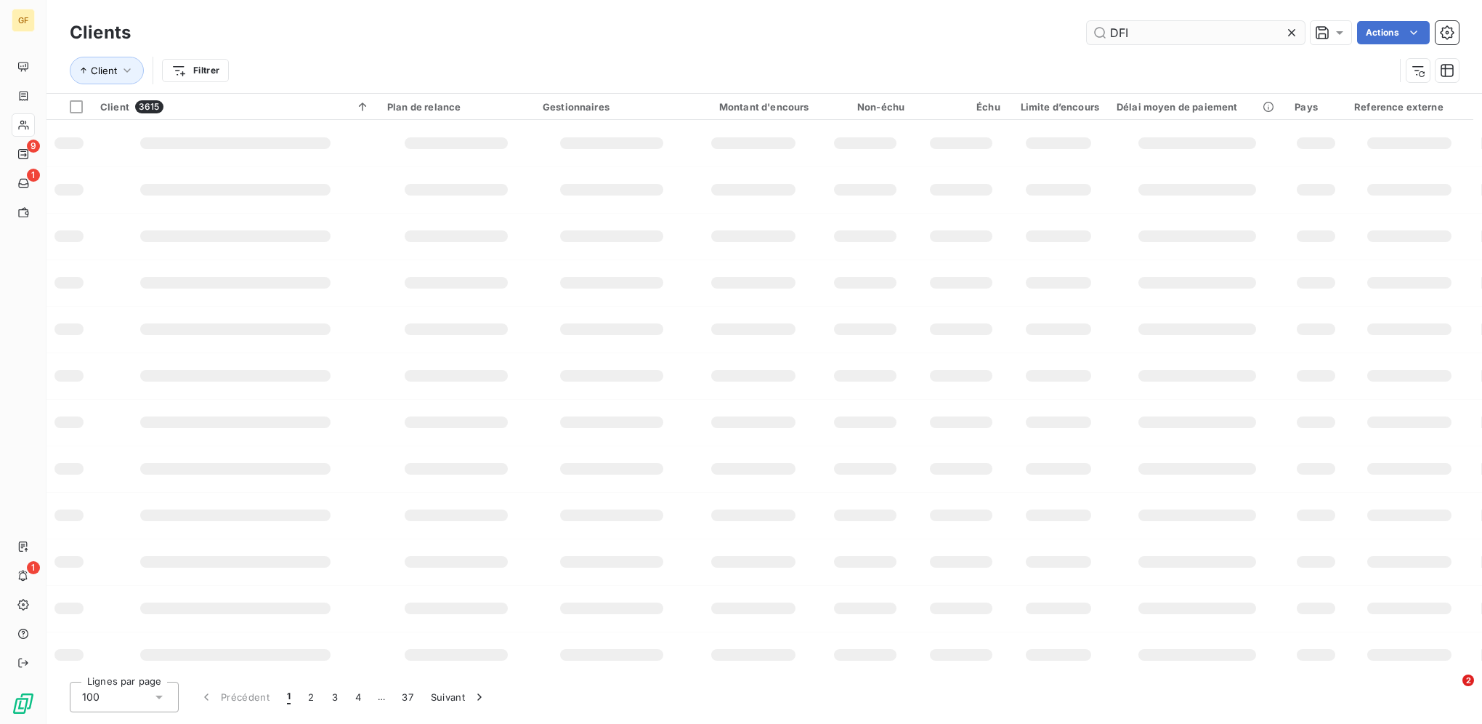
type input "DFI"
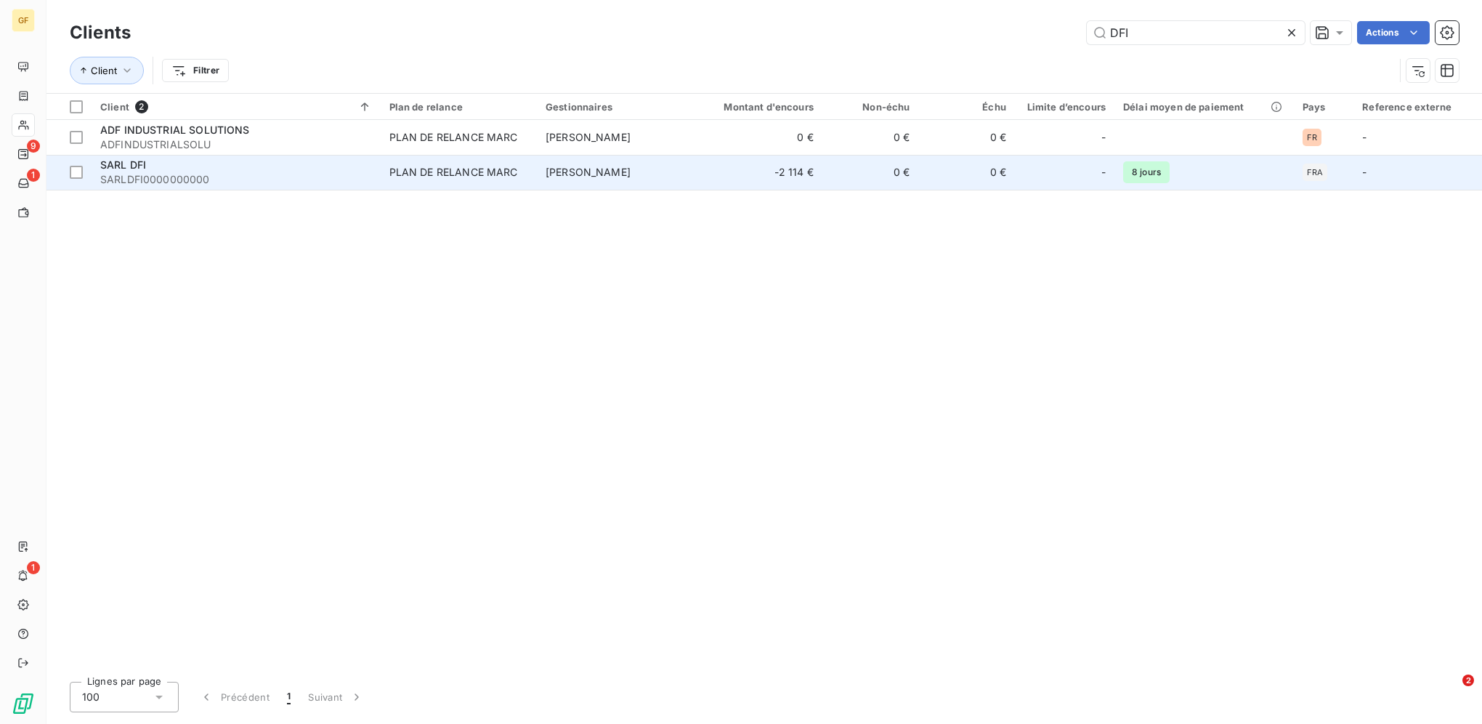
click at [769, 171] on td "-2 114 €" at bounding box center [757, 172] width 129 height 35
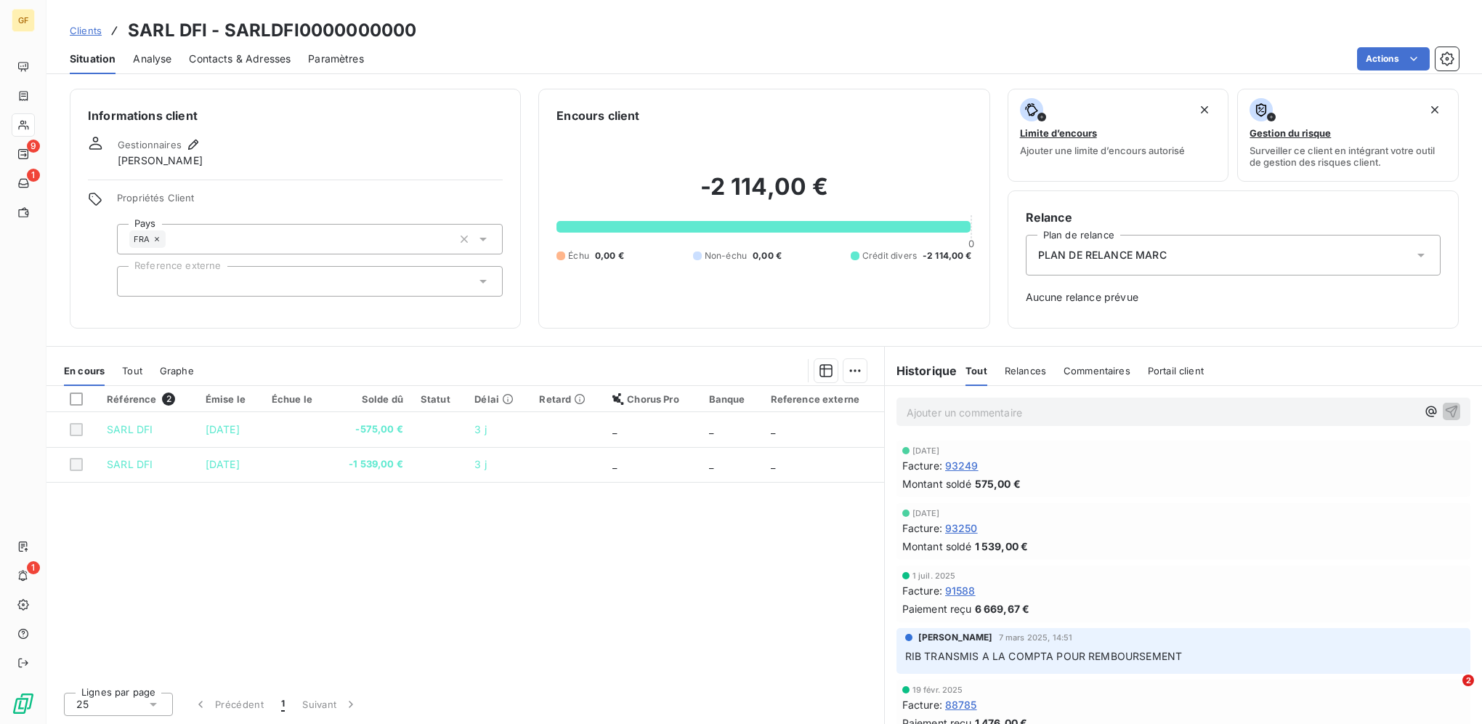
click at [94, 33] on span "Clients" at bounding box center [86, 31] width 32 height 12
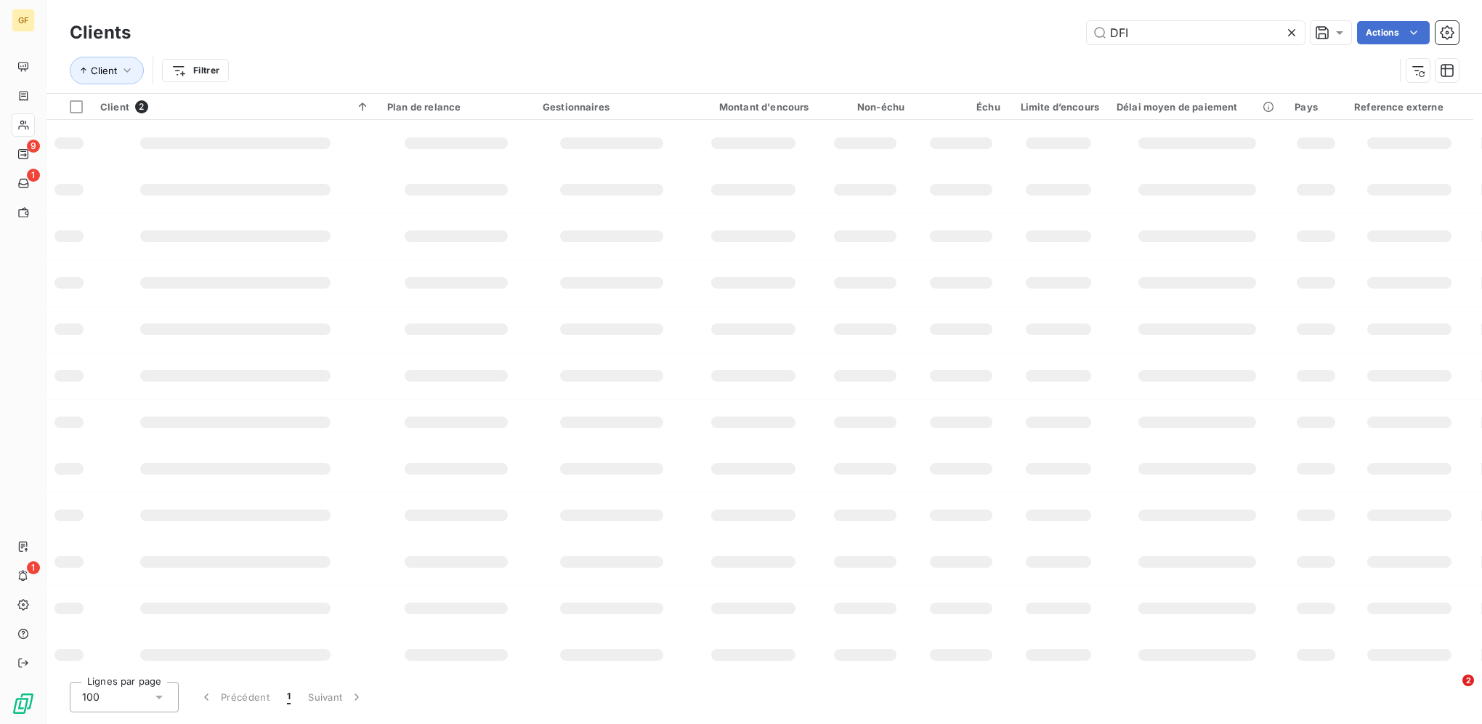
drag, startPoint x: 1106, startPoint y: 24, endPoint x: 1070, endPoint y: 18, distance: 36.1
click at [1079, 19] on div "Clients DFI Actions" at bounding box center [764, 32] width 1389 height 31
type input "ENER"
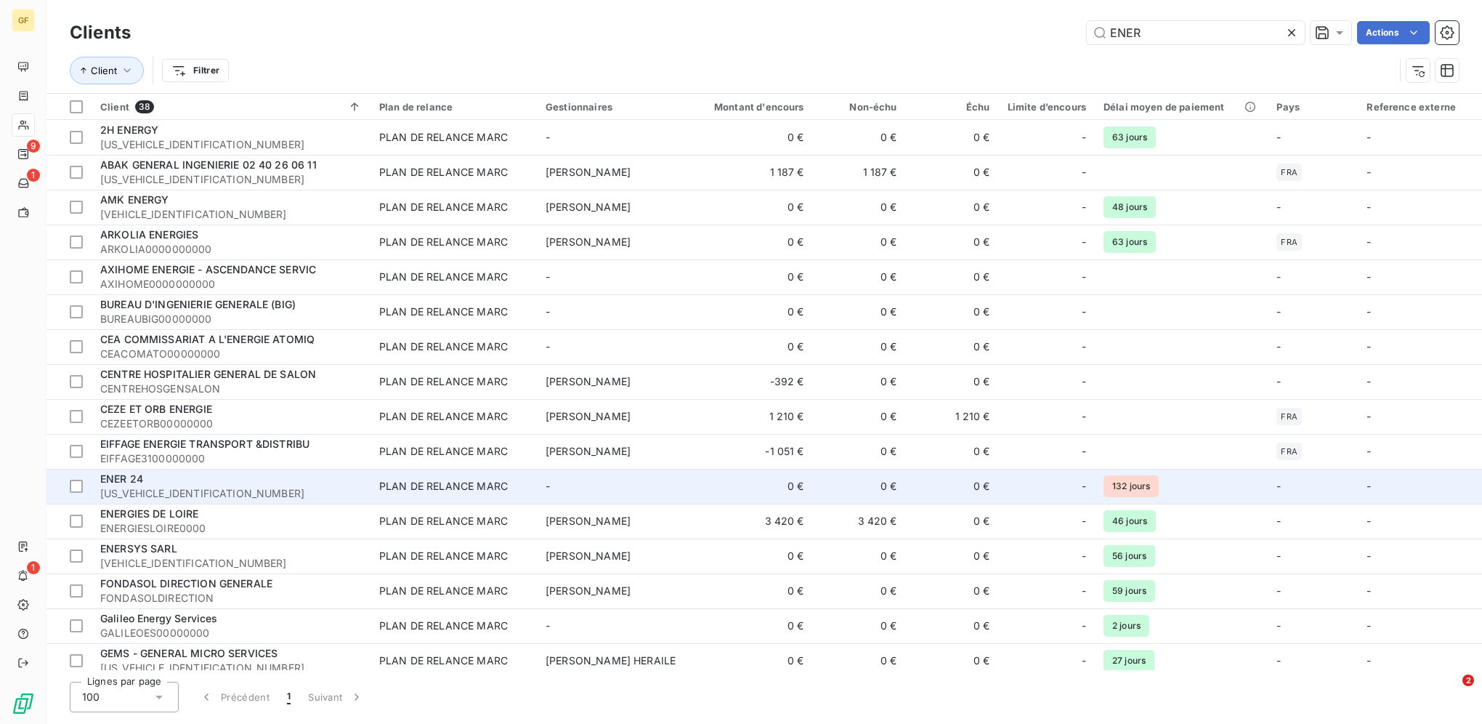
click at [208, 493] on span "[US_VEHICLE_IDENTIFICATION_NUMBER]" at bounding box center [231, 493] width 262 height 15
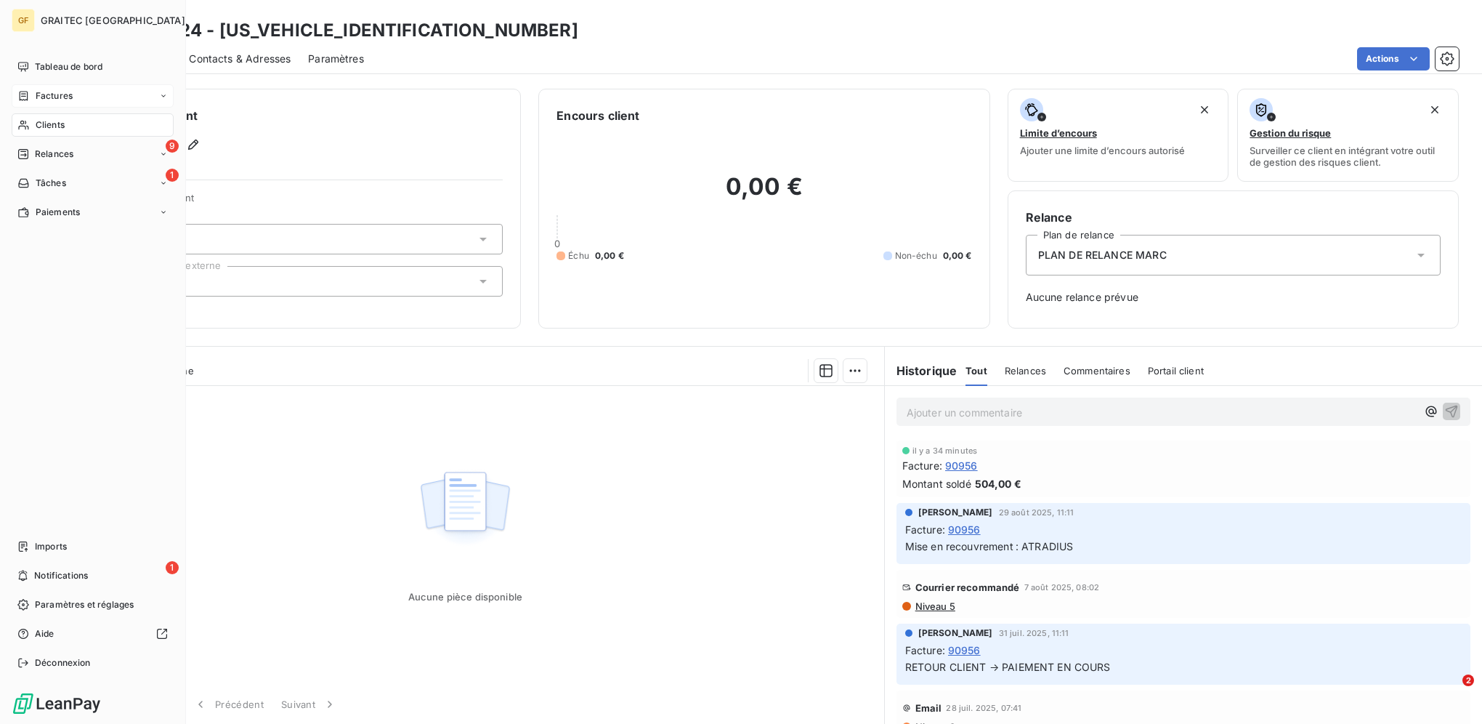
click at [33, 92] on div "Factures" at bounding box center [44, 95] width 55 height 13
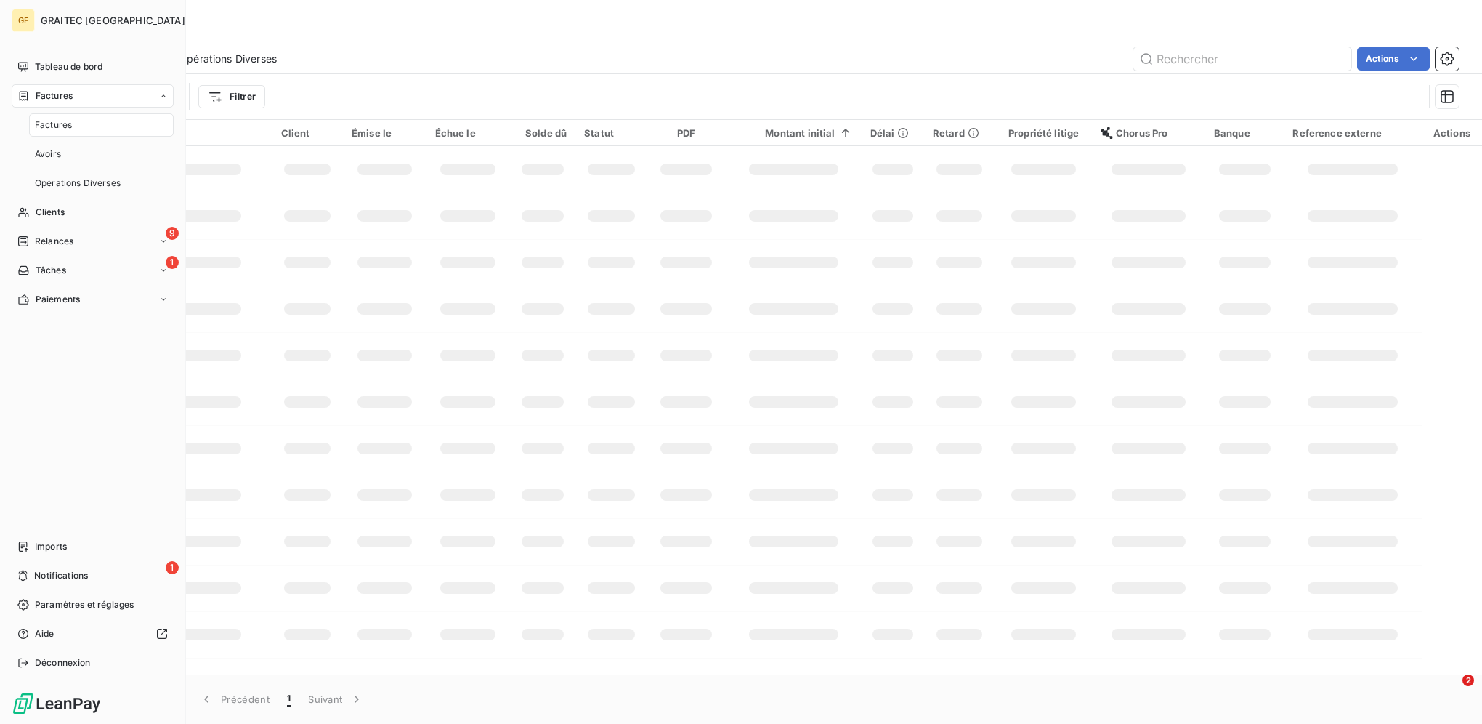
click at [36, 121] on span "Factures" at bounding box center [53, 124] width 37 height 13
click at [57, 216] on span "Clients" at bounding box center [50, 212] width 29 height 13
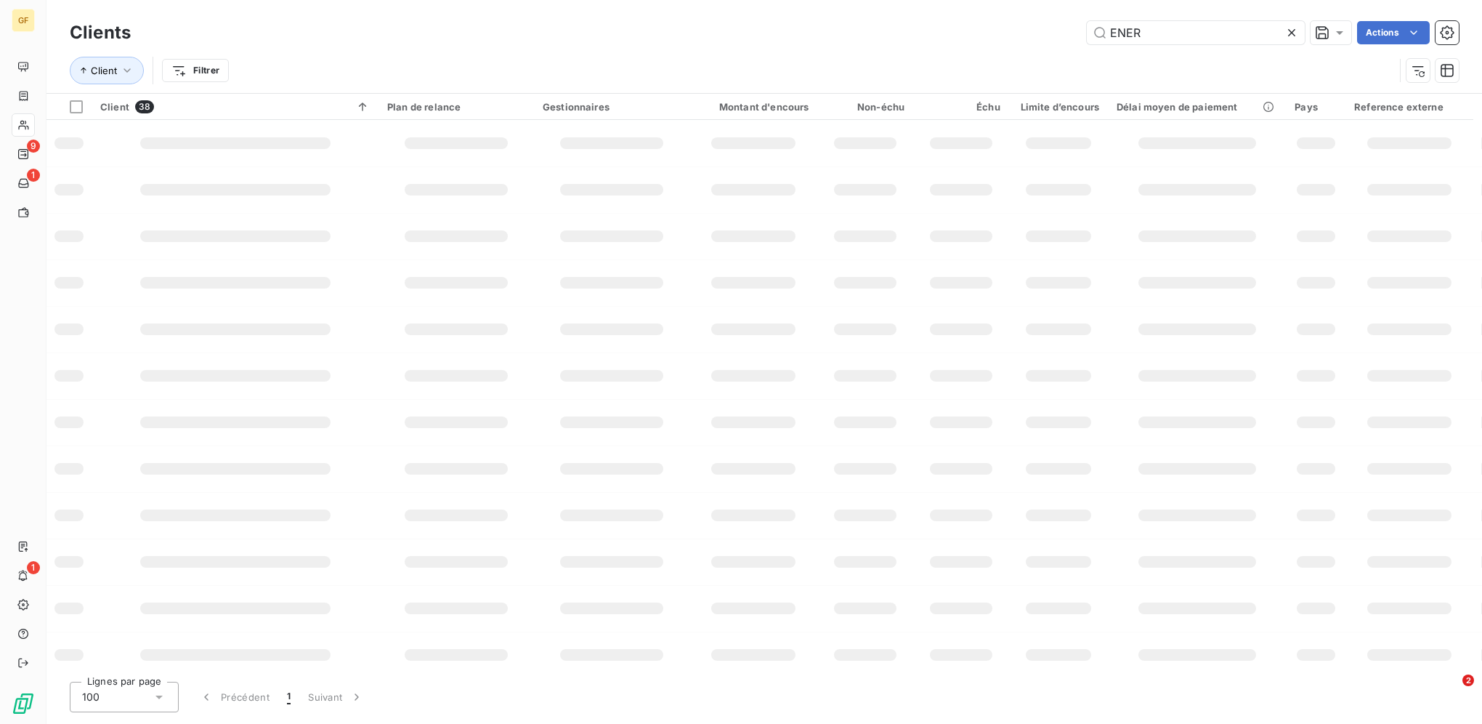
drag, startPoint x: 1187, startPoint y: 35, endPoint x: 796, endPoint y: 44, distance: 390.9
click at [796, 44] on div "Clients ENER Actions" at bounding box center [764, 32] width 1389 height 31
type input "UDIACO"
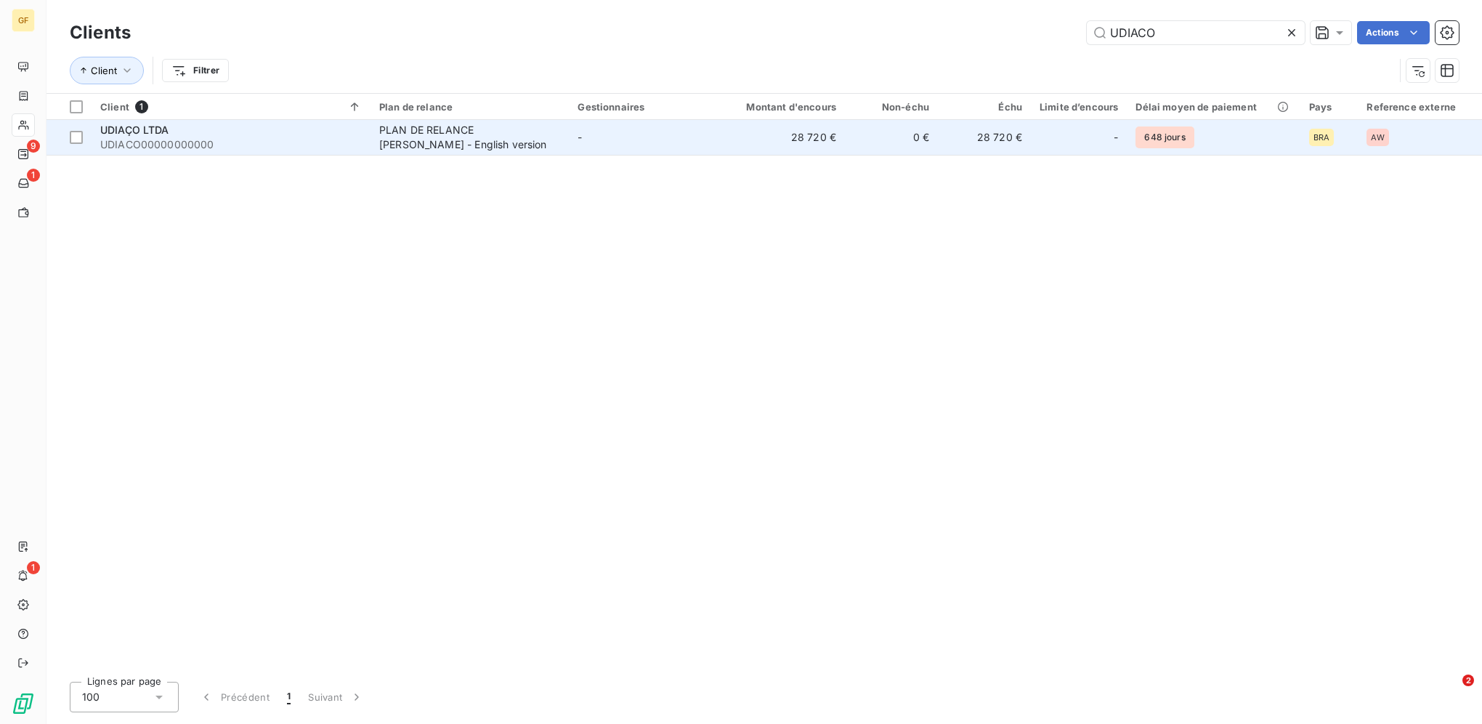
click at [865, 123] on td "0 €" at bounding box center [891, 137] width 93 height 35
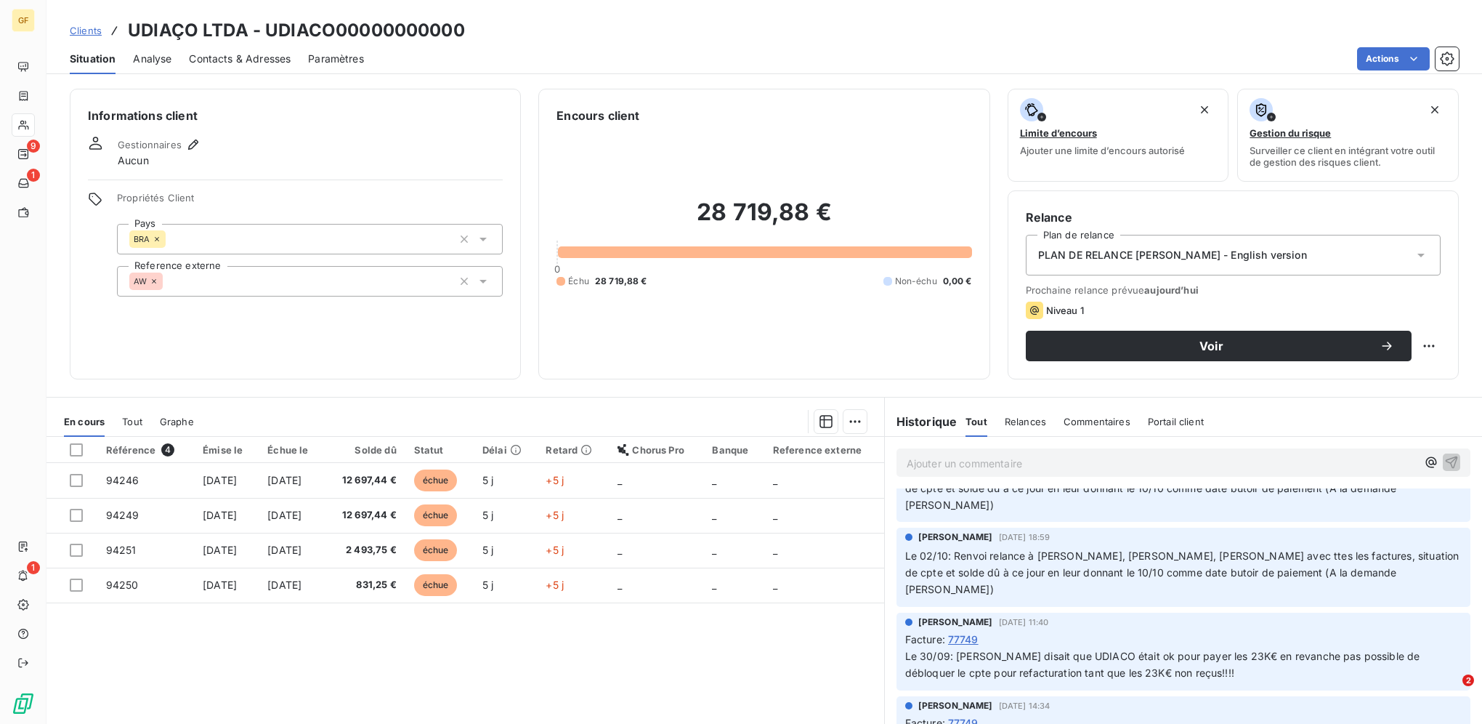
scroll to position [218, 0]
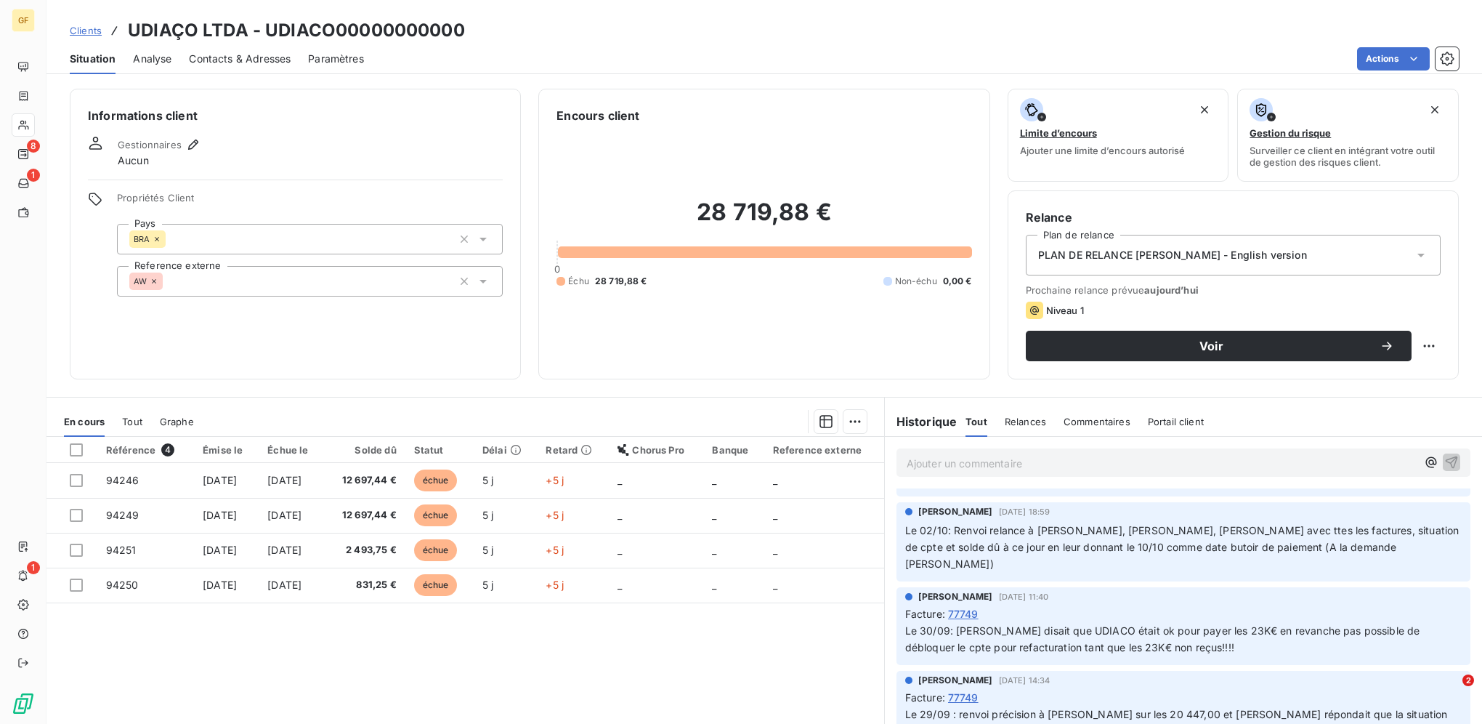
click at [94, 29] on span "Clients" at bounding box center [86, 31] width 32 height 12
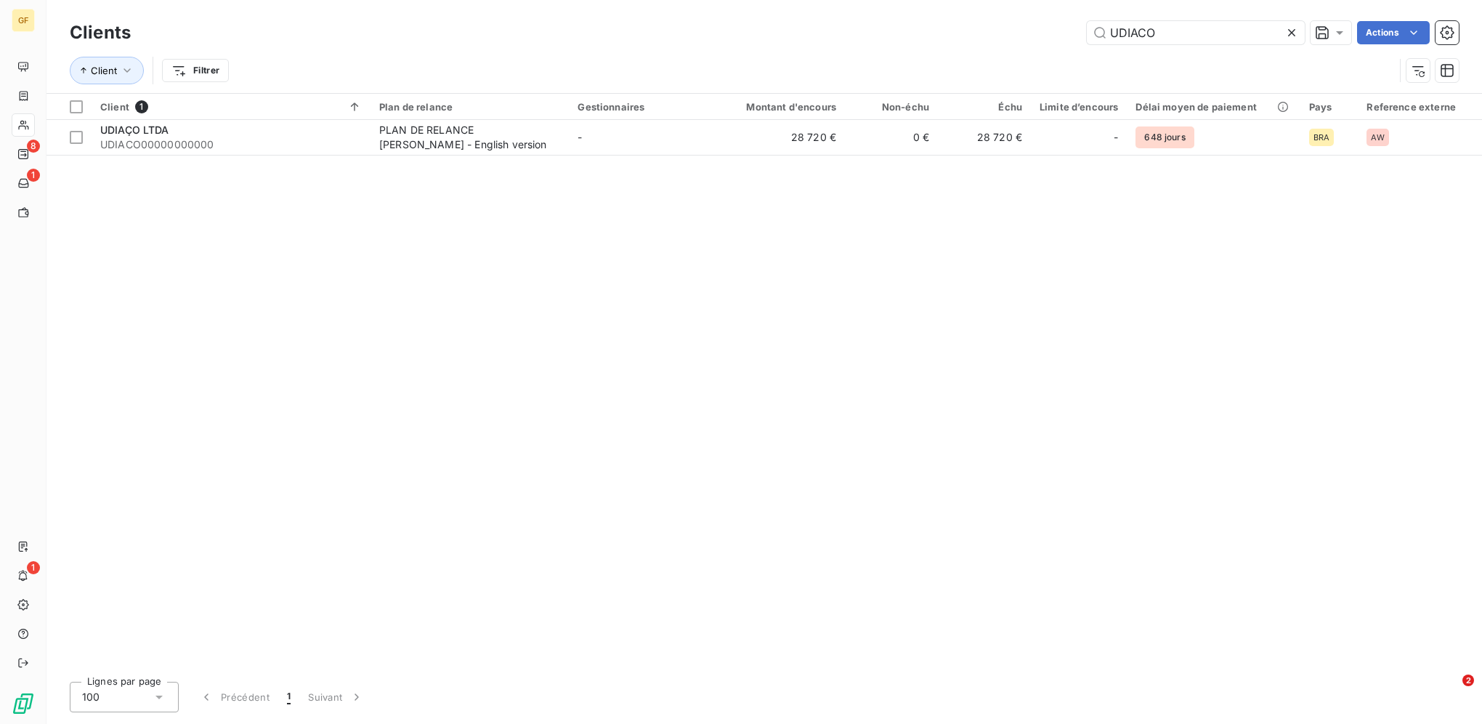
drag, startPoint x: 1180, startPoint y: 27, endPoint x: 808, endPoint y: 21, distance: 372.7
click at [808, 21] on div "UDIACO Actions" at bounding box center [803, 32] width 1310 height 23
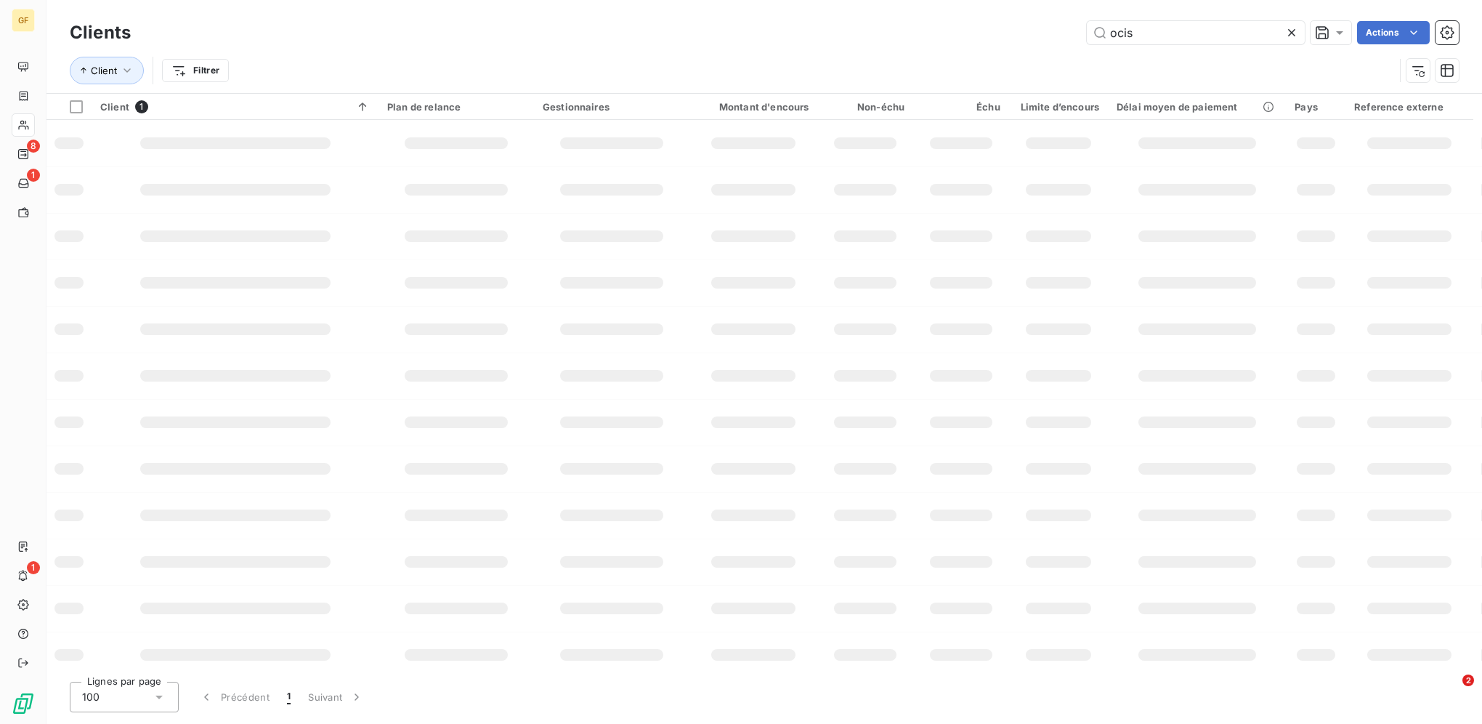
type input "ocis"
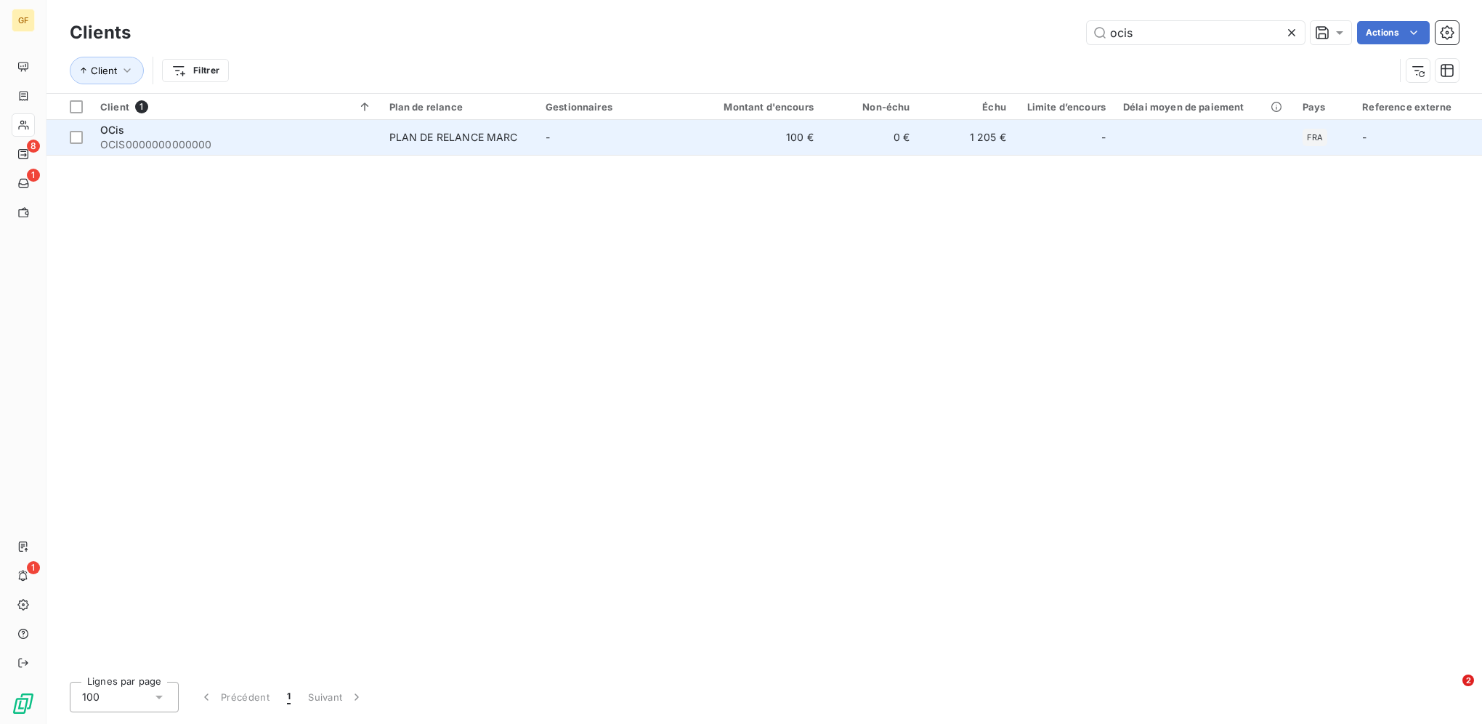
click at [478, 136] on div "PLAN DE RELANCE MARC" at bounding box center [453, 137] width 129 height 15
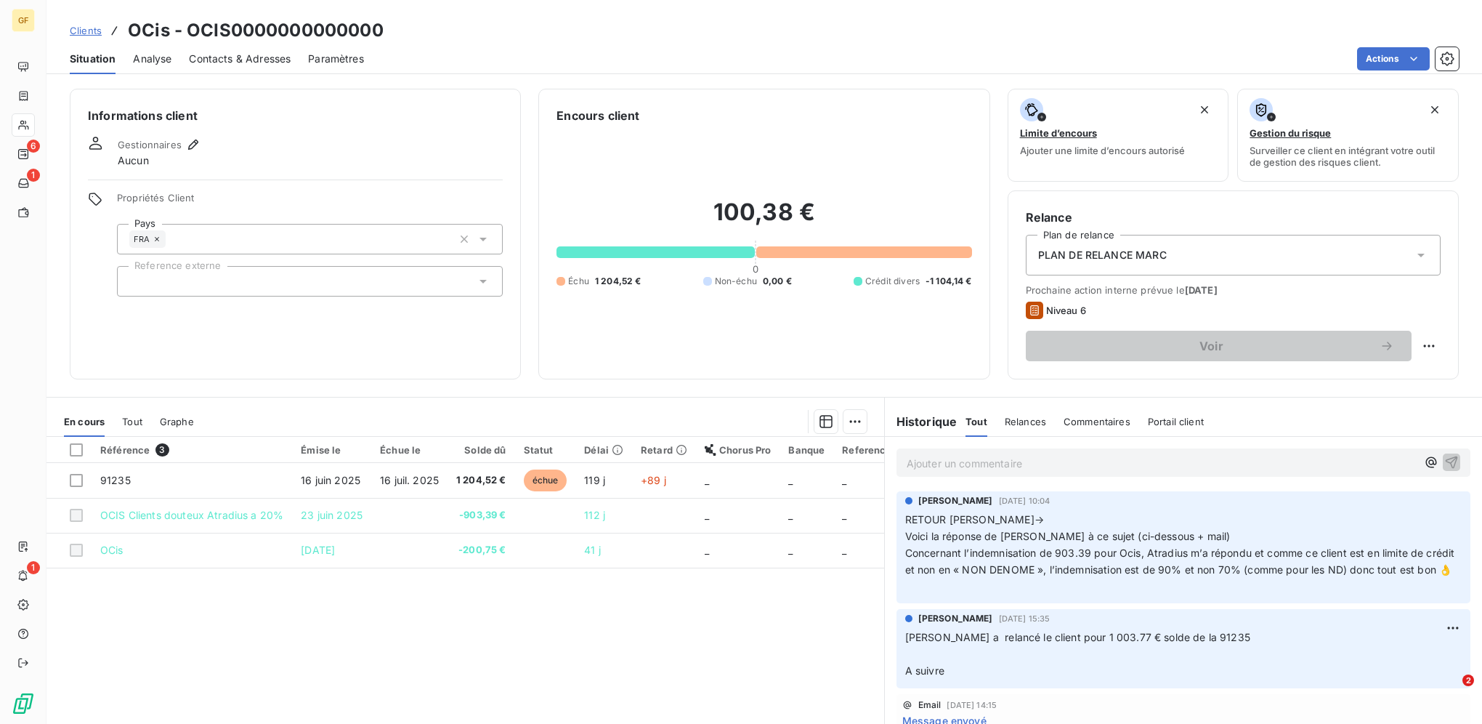
click at [96, 28] on span "Clients" at bounding box center [86, 31] width 32 height 12
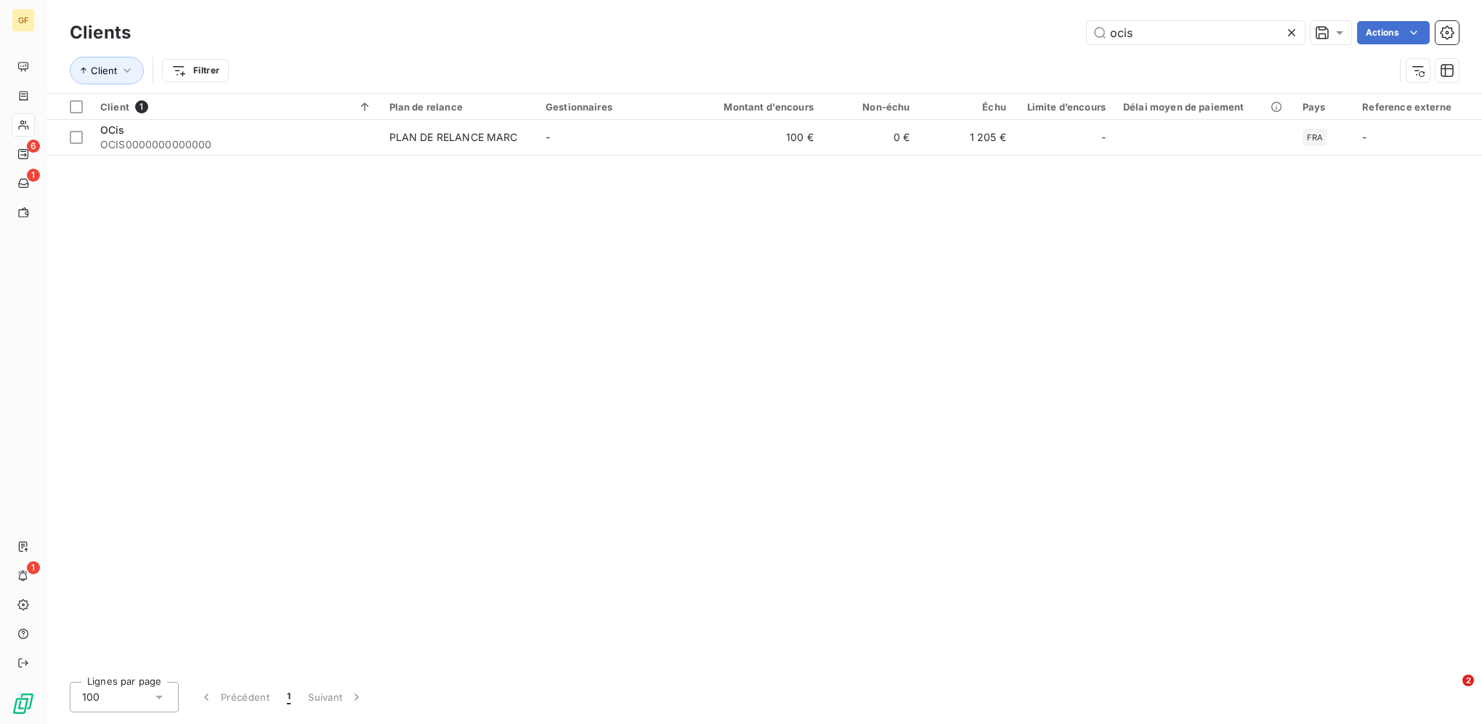
drag, startPoint x: 1170, startPoint y: 38, endPoint x: 941, endPoint y: 26, distance: 229.8
click at [944, 33] on div "ocis Actions" at bounding box center [803, 32] width 1310 height 23
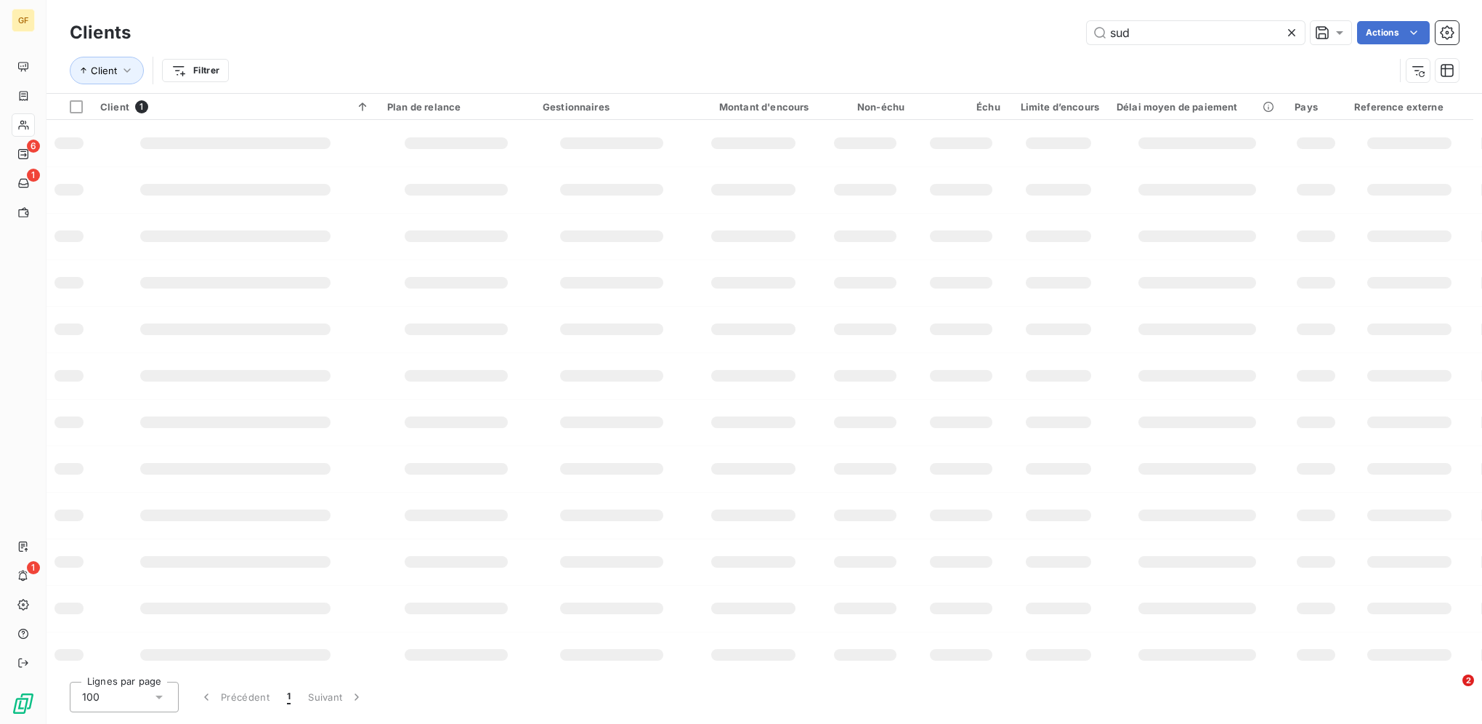
type input "sud"
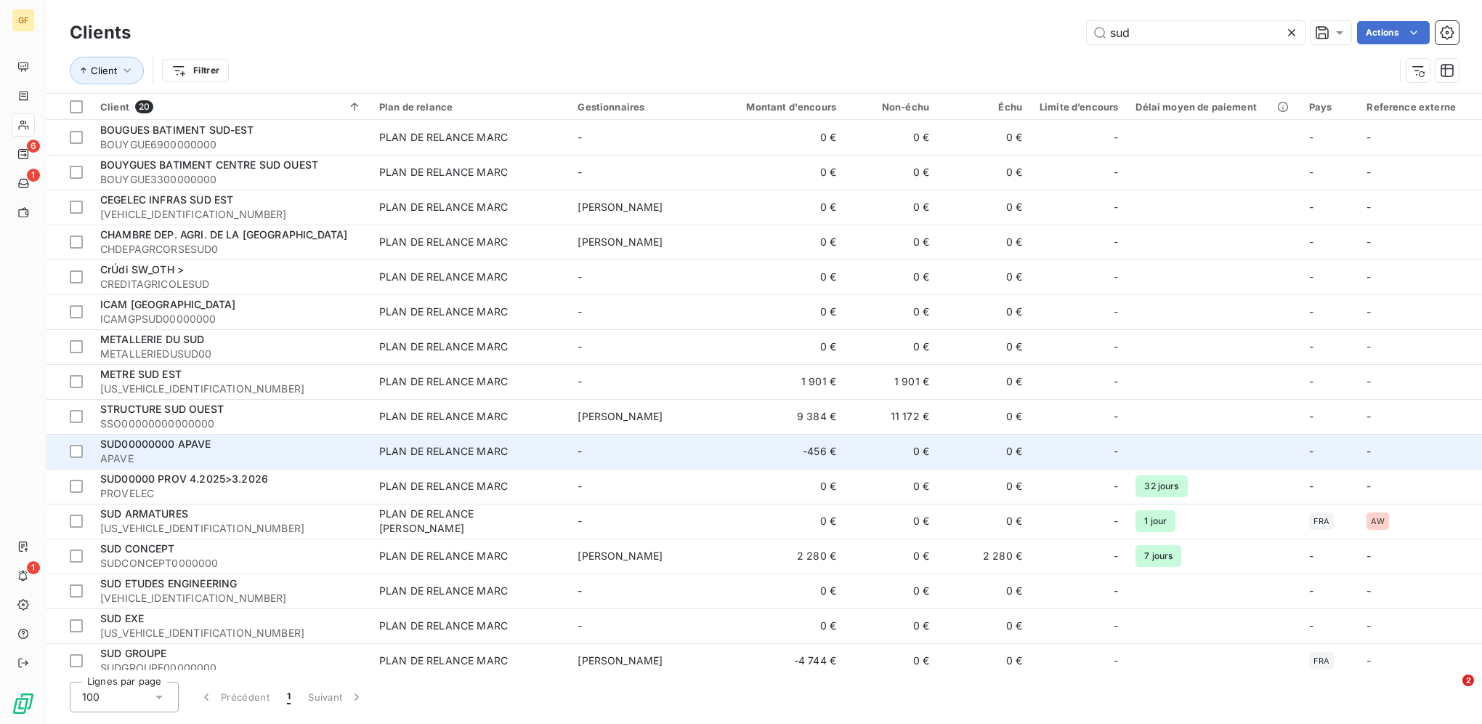
click at [234, 439] on div "SUD00000000 APAVE" at bounding box center [231, 444] width 262 height 15
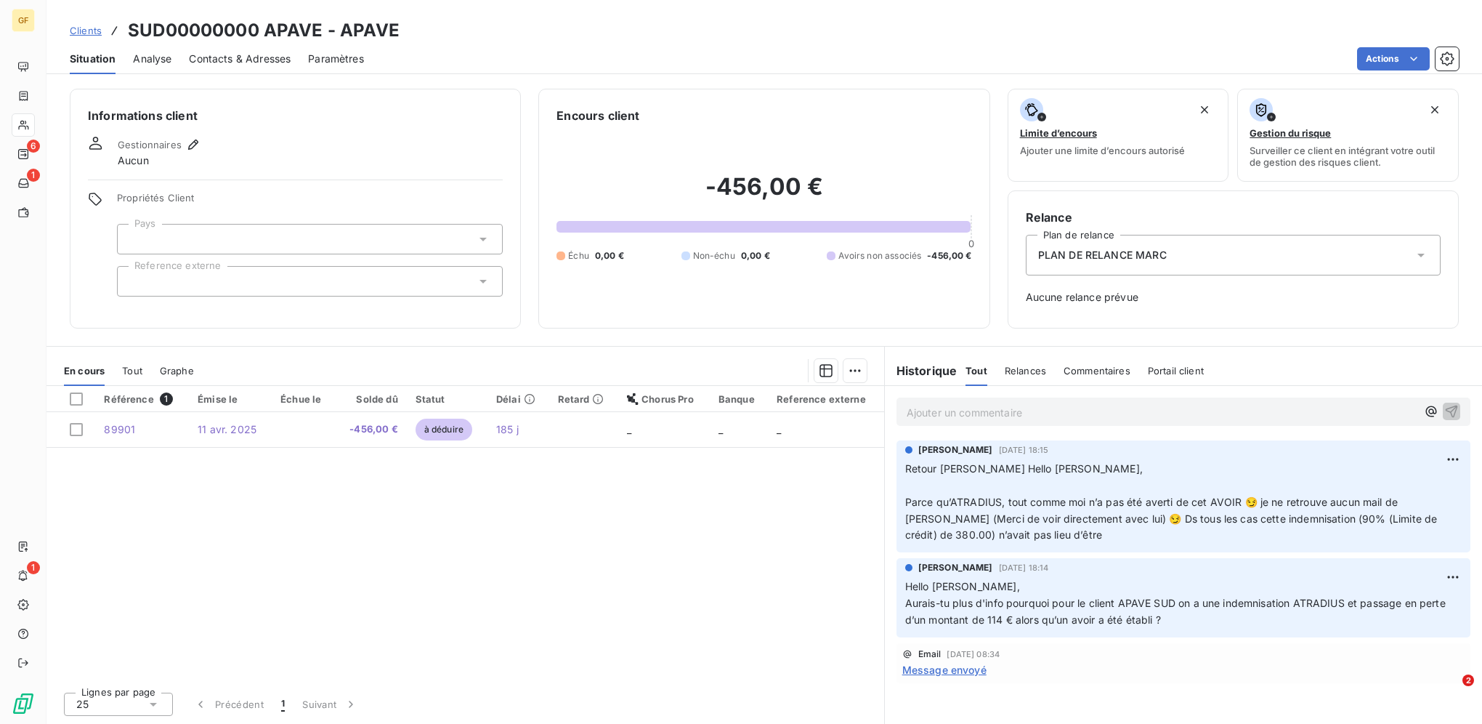
click at [967, 401] on div "Ajouter un commentaire ﻿" at bounding box center [1183, 411] width 574 height 28
click at [970, 406] on p "Ajouter un commentaire ﻿" at bounding box center [1162, 412] width 510 height 18
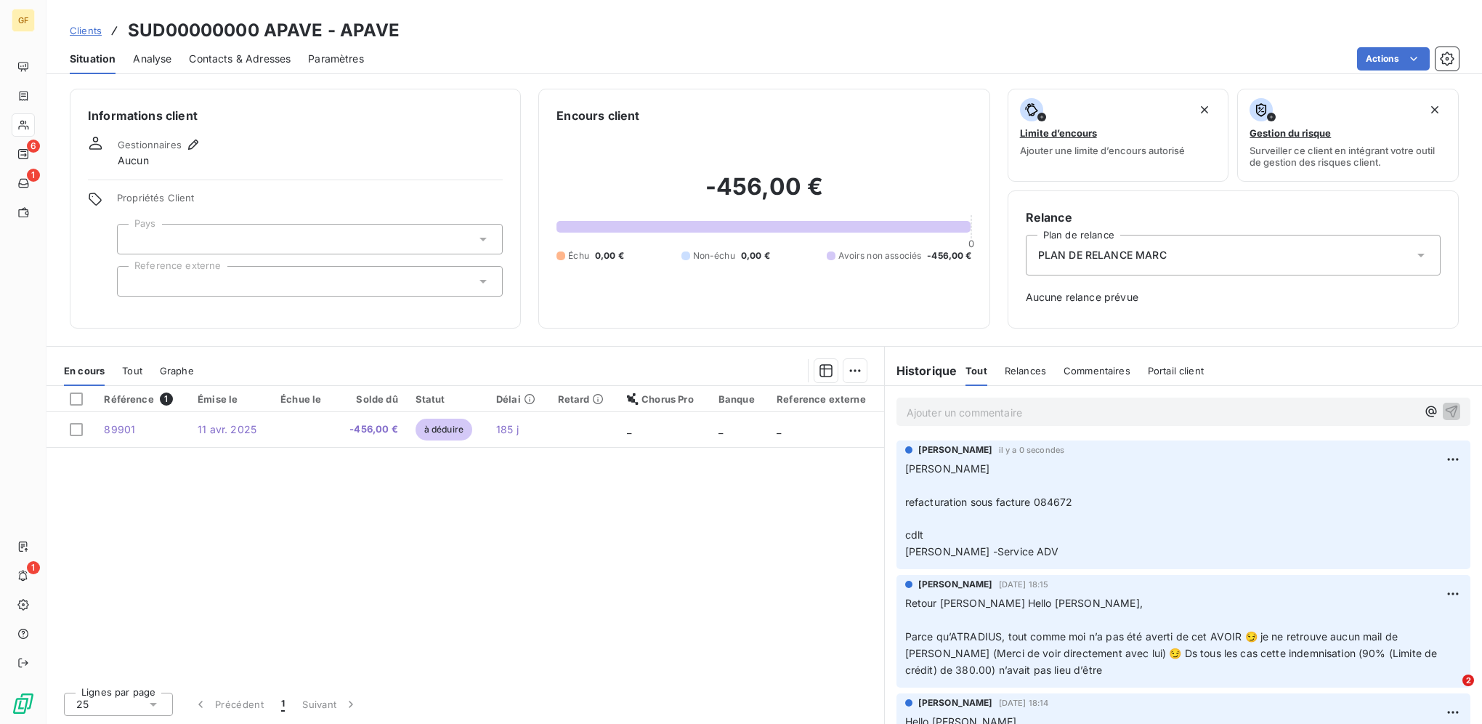
click at [235, 58] on span "Contacts & Adresses" at bounding box center [240, 59] width 102 height 15
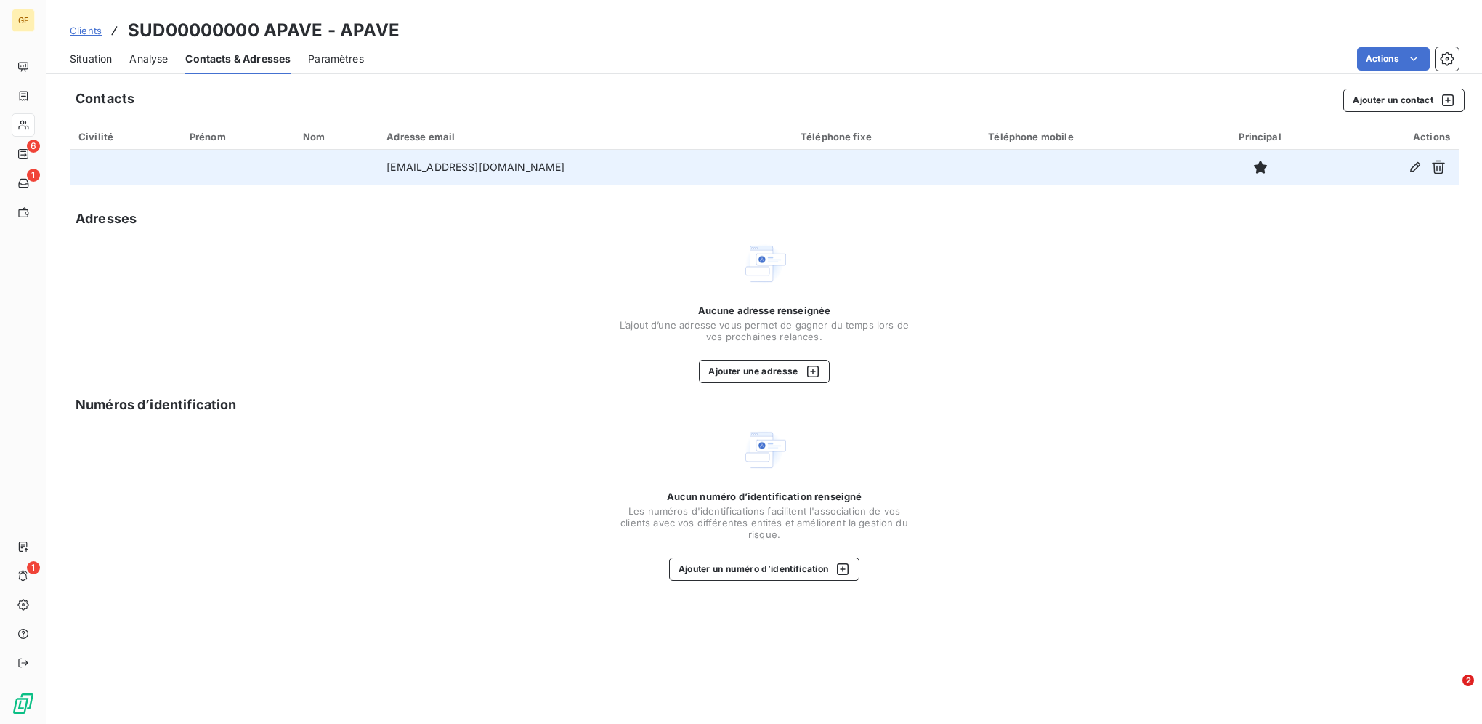
drag, startPoint x: 575, startPoint y: 166, endPoint x: 365, endPoint y: 178, distance: 210.3
click at [365, 178] on tr "comptafour.bordeaux@apave.com" at bounding box center [764, 167] width 1389 height 35
copy tr "comptafour.bordeaux@apave.com"
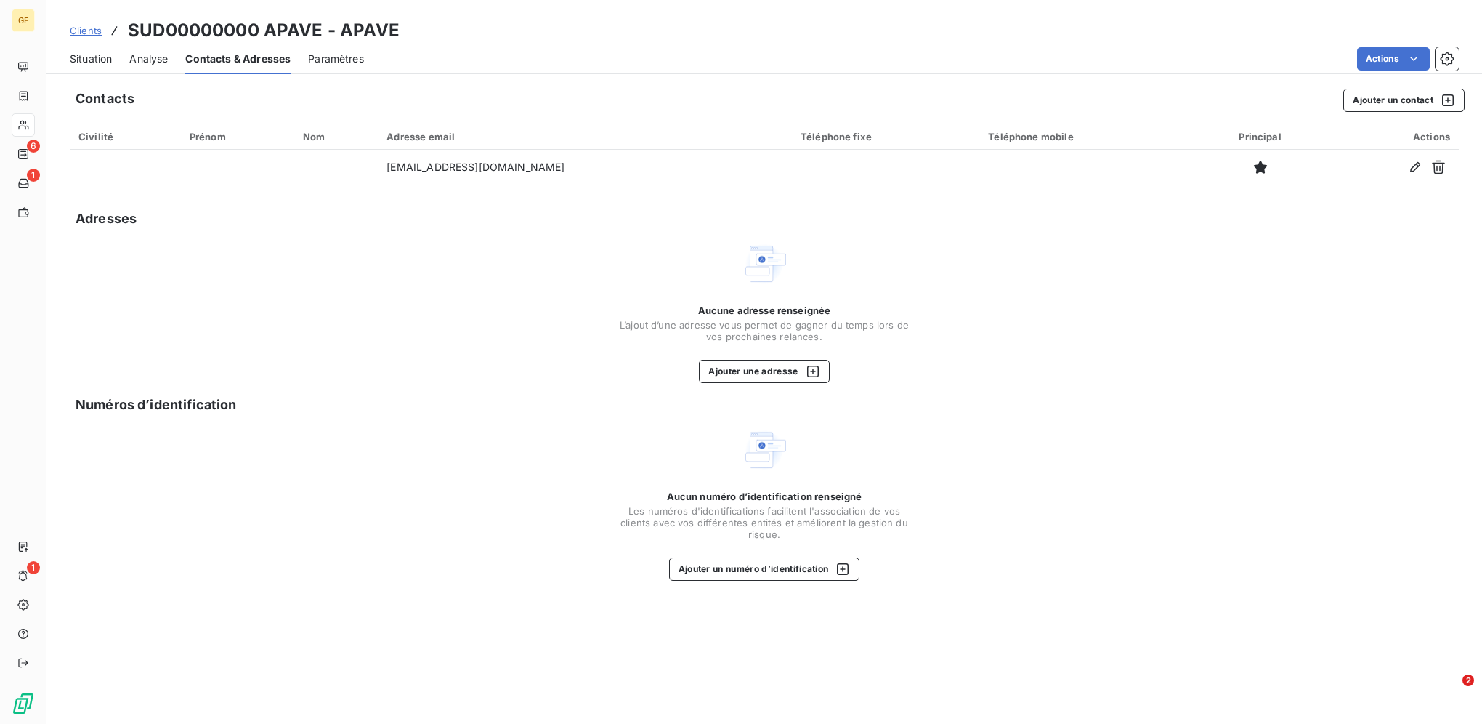
click at [86, 30] on span "Clients" at bounding box center [86, 31] width 32 height 12
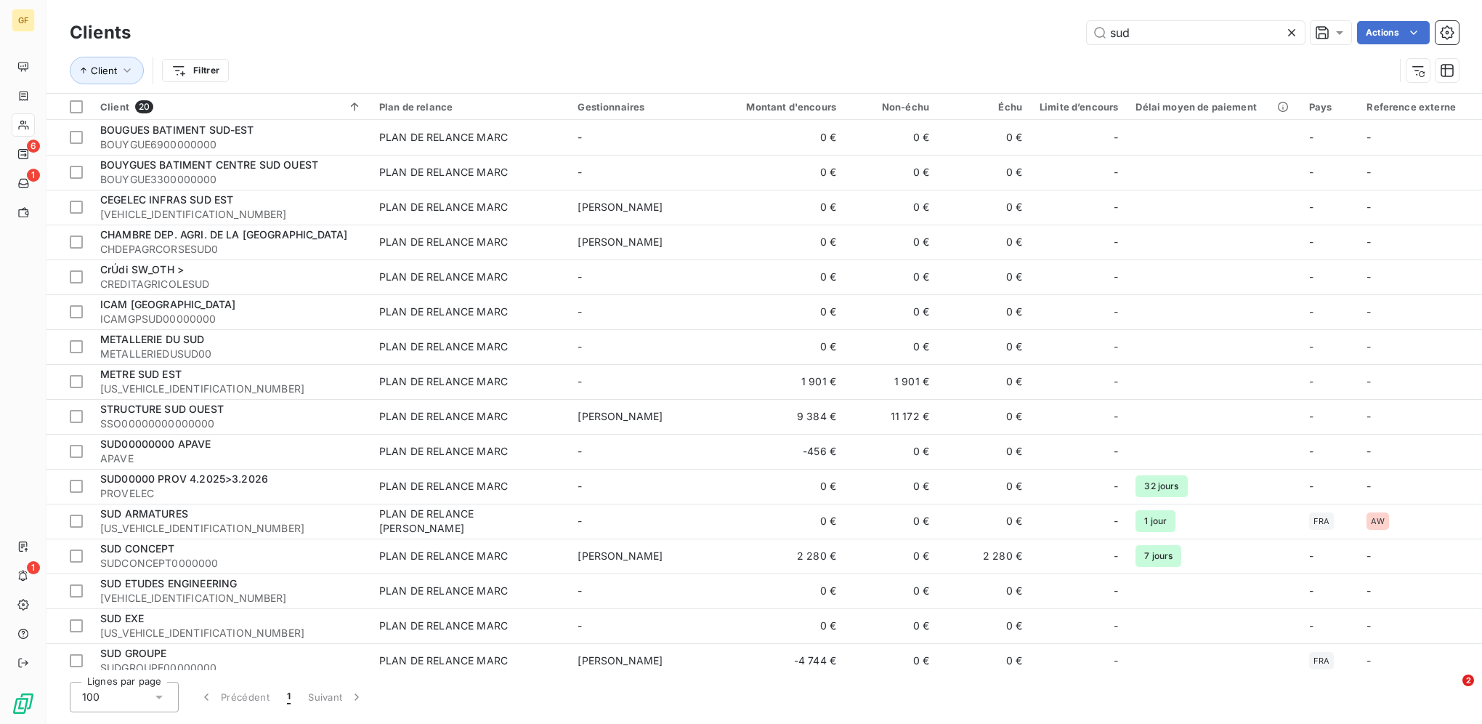
drag, startPoint x: 1148, startPoint y: 30, endPoint x: 970, endPoint y: 26, distance: 178.0
click at [970, 27] on div "sud Actions" at bounding box center [803, 32] width 1310 height 23
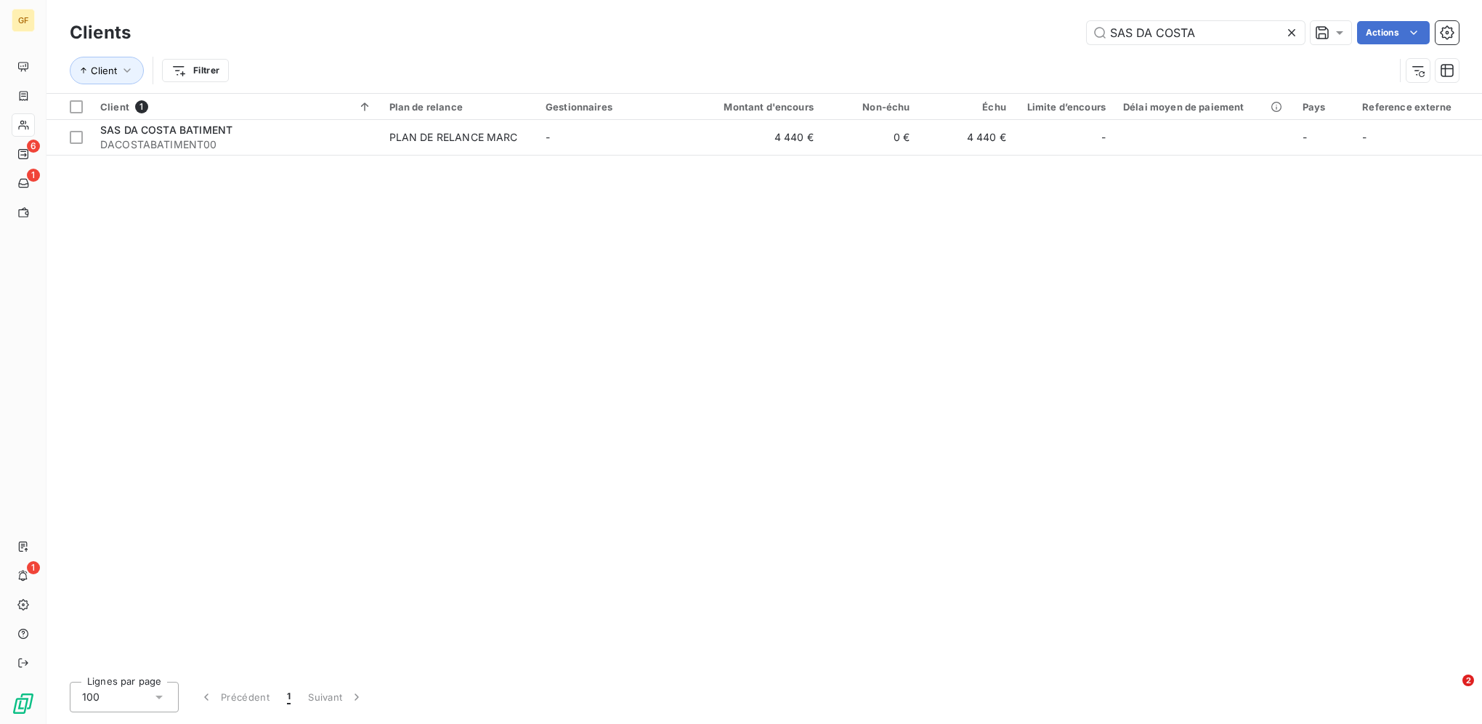
type input "SAS DA COSTA"
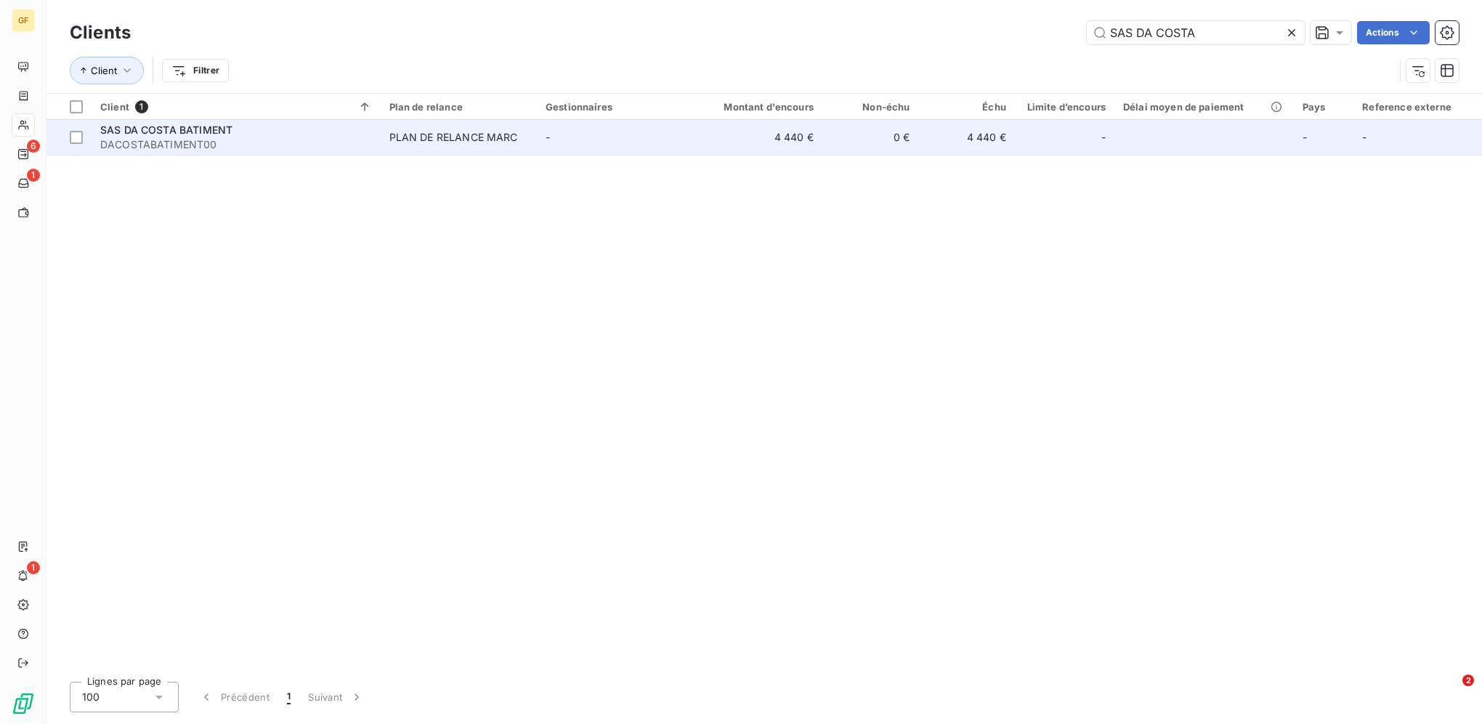
click at [578, 138] on td "-" at bounding box center [615, 137] width 156 height 35
